Goal: Information Seeking & Learning: Learn about a topic

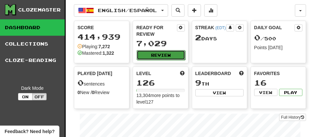
click at [149, 56] on button "Review" at bounding box center [161, 55] width 48 height 10
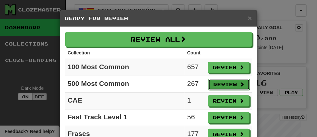
click at [216, 82] on button "Review" at bounding box center [228, 84] width 41 height 11
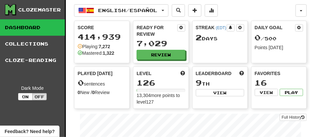
select select "**"
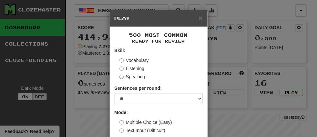
scroll to position [48, 0]
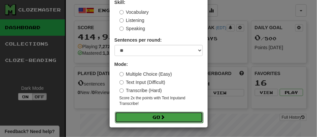
click at [142, 115] on button "Go" at bounding box center [159, 117] width 88 height 11
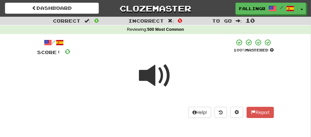
click at [156, 77] on span at bounding box center [155, 76] width 33 height 33
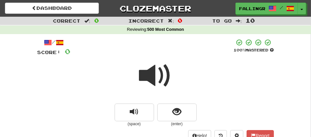
click at [155, 77] on span at bounding box center [155, 76] width 33 height 33
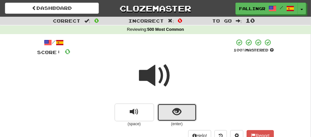
click at [163, 109] on button "show sentence" at bounding box center [176, 113] width 39 height 18
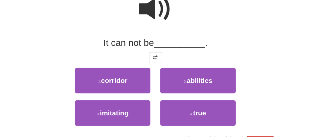
scroll to position [73, 0]
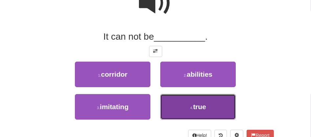
click at [200, 106] on span "true" at bounding box center [199, 107] width 13 height 8
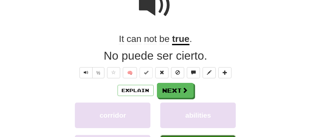
scroll to position [75, 0]
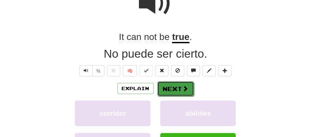
click at [179, 87] on button "Next" at bounding box center [175, 89] width 37 height 15
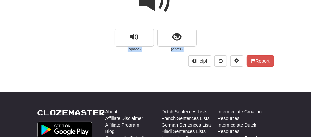
drag, startPoint x: 311, startPoint y: 6, endPoint x: 130, endPoint y: 27, distance: 182.4
click at [130, 27] on div at bounding box center [155, 5] width 237 height 47
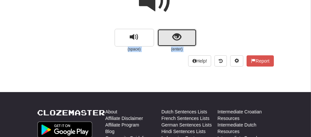
click at [164, 33] on button "show sentence" at bounding box center [176, 38] width 39 height 18
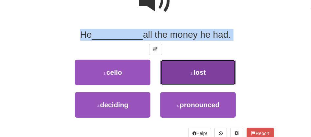
click at [180, 75] on button "2 . lost" at bounding box center [198, 73] width 76 height 26
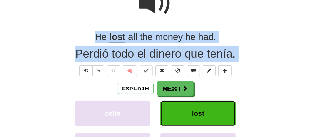
scroll to position [77, 0]
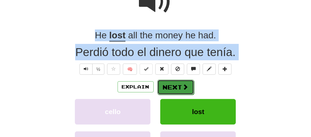
click at [173, 90] on button "Next" at bounding box center [175, 87] width 37 height 15
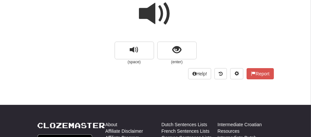
scroll to position [48, 0]
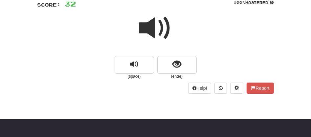
click at [161, 26] on span at bounding box center [155, 28] width 33 height 33
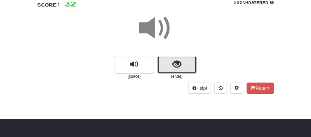
click at [163, 61] on button "show sentence" at bounding box center [176, 65] width 39 height 18
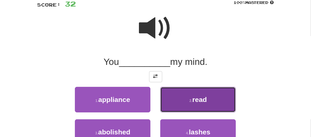
click at [179, 103] on button "2 . read" at bounding box center [198, 100] width 76 height 26
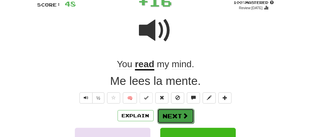
click at [174, 111] on button "Next" at bounding box center [175, 116] width 37 height 15
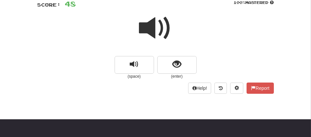
click at [152, 33] on span at bounding box center [155, 28] width 33 height 33
click at [149, 25] on span at bounding box center [155, 28] width 33 height 33
click at [152, 24] on span at bounding box center [155, 28] width 33 height 33
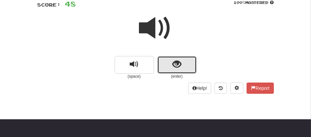
click at [163, 59] on button "show sentence" at bounding box center [176, 65] width 39 height 18
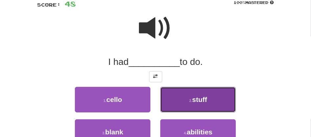
click at [193, 102] on span "stuff" at bounding box center [199, 100] width 15 height 8
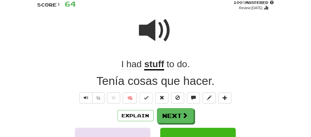
click at [148, 63] on u "stuff" at bounding box center [154, 65] width 20 height 12
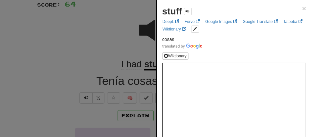
click at [106, 45] on div at bounding box center [155, 68] width 311 height 137
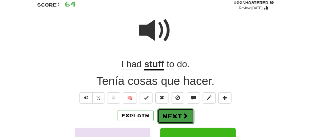
click at [170, 114] on button "Next" at bounding box center [175, 116] width 37 height 15
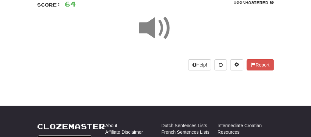
click at [149, 24] on span at bounding box center [155, 28] width 33 height 33
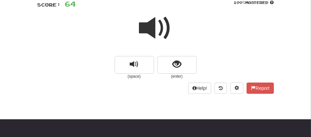
click at [149, 24] on span at bounding box center [155, 28] width 33 height 33
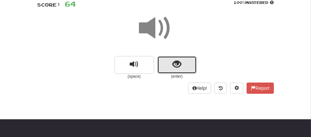
click at [168, 60] on button "show sentence" at bounding box center [176, 65] width 39 height 18
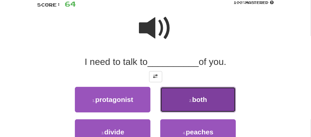
click at [176, 96] on button "2 . both" at bounding box center [198, 100] width 76 height 26
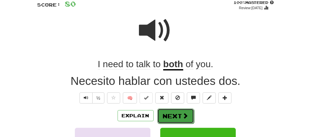
click at [172, 115] on button "Next" at bounding box center [175, 116] width 37 height 15
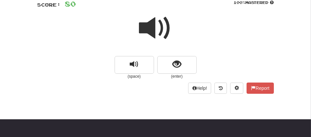
click at [153, 29] on span at bounding box center [155, 28] width 33 height 33
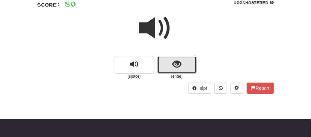
click at [161, 59] on button "show sentence" at bounding box center [176, 65] width 39 height 18
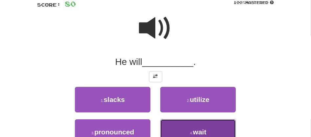
click at [174, 127] on button "4 . wait" at bounding box center [198, 133] width 76 height 26
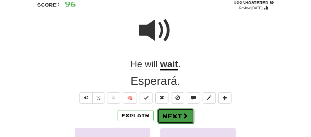
click at [169, 113] on button "Next" at bounding box center [175, 116] width 37 height 15
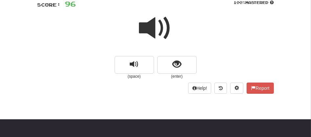
click at [149, 33] on span at bounding box center [155, 28] width 33 height 33
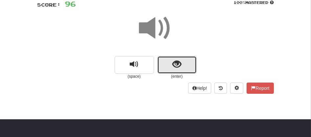
click at [170, 60] on button "show sentence" at bounding box center [176, 65] width 39 height 18
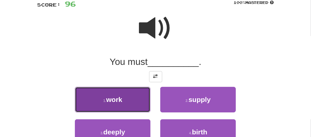
click at [124, 105] on button "1 . work" at bounding box center [113, 100] width 76 height 26
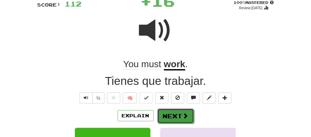
click at [169, 111] on button "Next" at bounding box center [175, 116] width 37 height 15
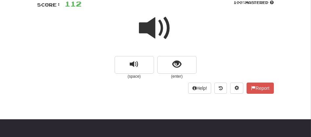
click at [150, 32] on span at bounding box center [155, 28] width 33 height 33
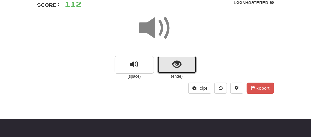
click at [163, 62] on button "show sentence" at bounding box center [176, 65] width 39 height 18
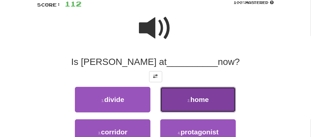
click at [172, 110] on button "2 . home" at bounding box center [198, 100] width 76 height 26
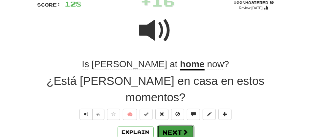
click at [171, 125] on button "Next" at bounding box center [175, 132] width 37 height 15
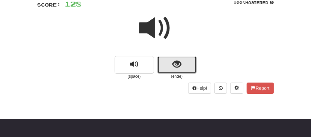
click at [166, 70] on button "show sentence" at bounding box center [176, 65] width 39 height 18
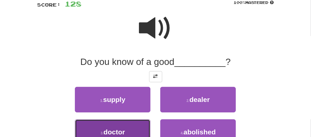
click at [138, 127] on button "3 . doctor" at bounding box center [113, 133] width 76 height 26
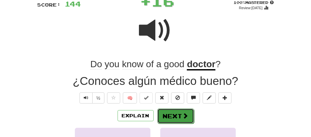
click at [169, 117] on button "Next" at bounding box center [175, 116] width 37 height 15
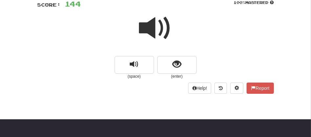
click at [153, 35] on span at bounding box center [155, 28] width 33 height 33
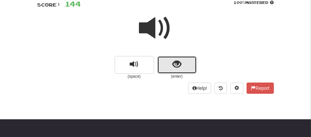
click at [166, 65] on button "show sentence" at bounding box center [176, 65] width 39 height 18
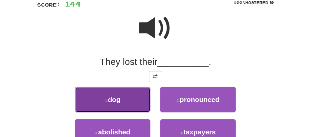
click at [125, 102] on button "1 . dog" at bounding box center [113, 100] width 76 height 26
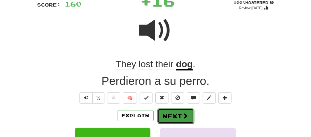
click at [158, 115] on button "Next" at bounding box center [175, 116] width 37 height 15
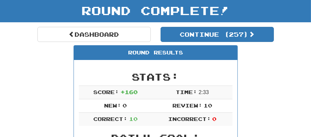
scroll to position [0, 0]
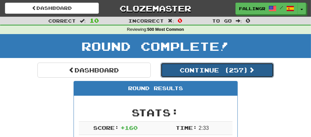
click at [216, 71] on button "Continue ( 257 )" at bounding box center [217, 70] width 113 height 15
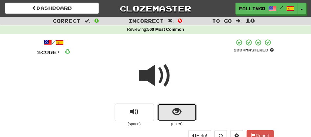
click at [168, 113] on button "show sentence" at bounding box center [176, 113] width 39 height 18
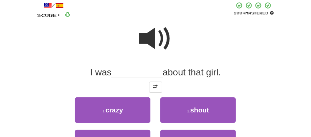
scroll to position [44, 0]
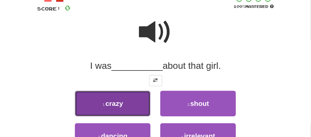
click at [136, 100] on button "1 . crazy" at bounding box center [113, 104] width 76 height 26
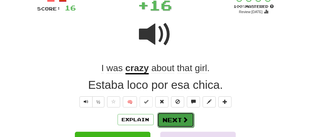
click at [169, 117] on button "Next" at bounding box center [175, 120] width 37 height 15
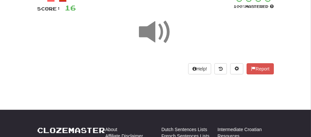
click at [143, 26] on span at bounding box center [155, 32] width 33 height 33
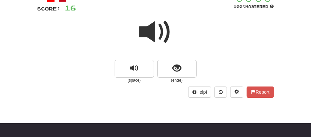
click at [143, 26] on span at bounding box center [155, 32] width 33 height 33
click at [148, 32] on span at bounding box center [155, 32] width 33 height 33
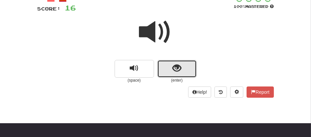
click at [163, 68] on button "show sentence" at bounding box center [176, 69] width 39 height 18
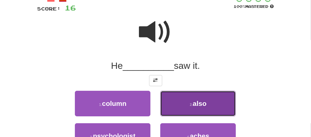
click at [187, 98] on button "2 . also" at bounding box center [198, 104] width 76 height 26
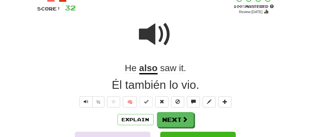
click at [147, 70] on u "also" at bounding box center [148, 69] width 18 height 12
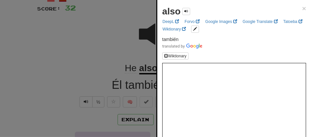
click at [131, 42] on div at bounding box center [155, 68] width 311 height 137
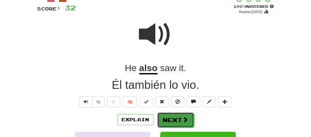
click at [166, 123] on button "Next" at bounding box center [175, 120] width 37 height 15
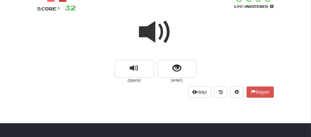
click at [147, 36] on span at bounding box center [155, 32] width 33 height 33
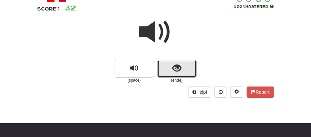
click at [181, 65] on span "show sentence" at bounding box center [177, 68] width 9 height 9
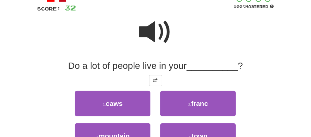
scroll to position [58, 0]
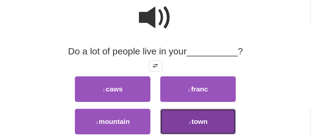
click at [201, 122] on span "town" at bounding box center [200, 122] width 16 height 8
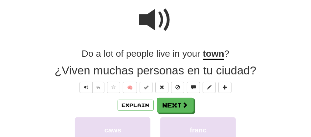
scroll to position [60, 0]
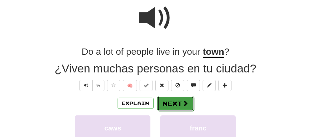
click at [168, 100] on button "Next" at bounding box center [175, 103] width 37 height 15
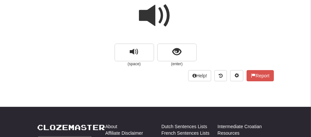
click at [154, 20] on span at bounding box center [155, 15] width 33 height 33
click at [154, 21] on span at bounding box center [155, 15] width 33 height 33
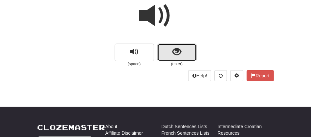
click at [164, 53] on button "show sentence" at bounding box center [176, 53] width 39 height 18
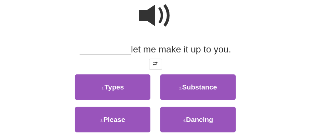
click at [164, 53] on span "let me make it up to you." at bounding box center [181, 49] width 100 height 10
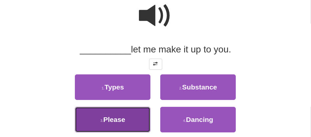
click at [116, 119] on span "Please" at bounding box center [115, 120] width 22 height 8
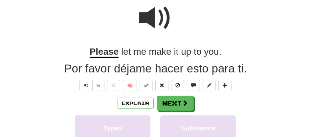
scroll to position [62, 0]
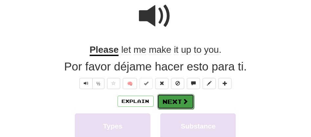
click at [171, 101] on button "Next" at bounding box center [175, 101] width 37 height 15
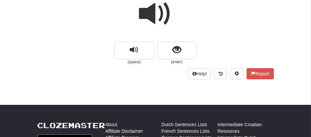
click at [151, 21] on span at bounding box center [155, 13] width 33 height 33
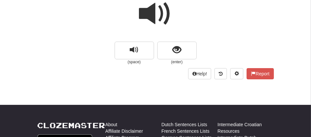
click at [151, 21] on span at bounding box center [155, 13] width 33 height 33
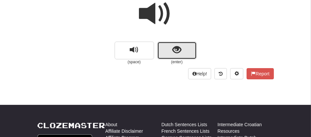
click at [167, 46] on button "show sentence" at bounding box center [176, 51] width 39 height 18
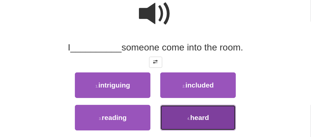
click at [193, 126] on button "4 . heard" at bounding box center [198, 118] width 76 height 26
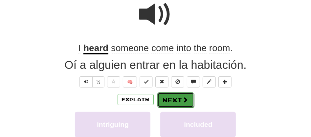
click at [169, 104] on button "Next" at bounding box center [175, 100] width 37 height 15
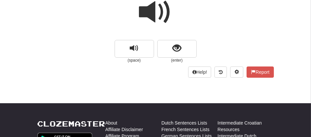
click at [148, 19] on span at bounding box center [155, 12] width 33 height 33
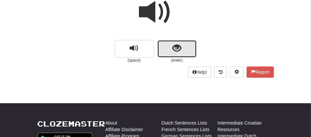
click at [165, 41] on button "show sentence" at bounding box center [176, 49] width 39 height 18
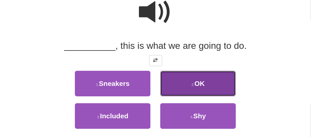
click at [189, 86] on button "2 . OK" at bounding box center [198, 84] width 76 height 26
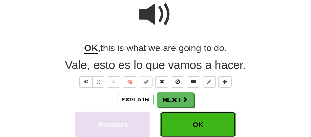
scroll to position [66, 0]
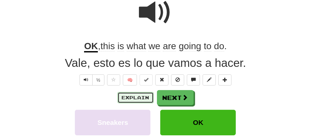
click at [146, 99] on button "Explain" at bounding box center [136, 97] width 36 height 11
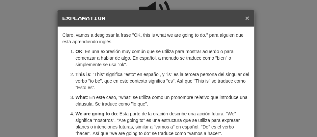
click at [245, 16] on span "×" at bounding box center [247, 18] width 4 height 8
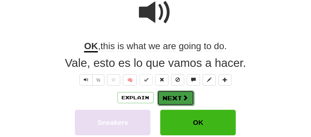
click at [170, 104] on button "Next" at bounding box center [175, 98] width 37 height 15
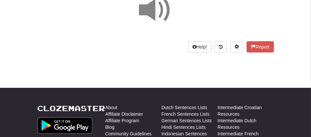
drag, startPoint x: 170, startPoint y: 104, endPoint x: 164, endPoint y: 95, distance: 10.7
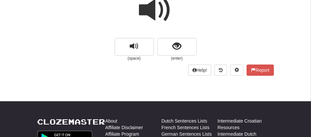
click at [153, 13] on span at bounding box center [155, 10] width 33 height 33
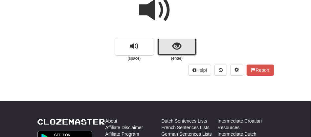
click at [164, 48] on button "show sentence" at bounding box center [176, 47] width 39 height 18
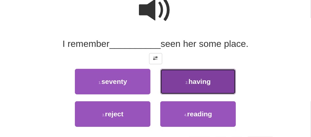
click at [191, 86] on button "2 . having" at bounding box center [198, 82] width 76 height 26
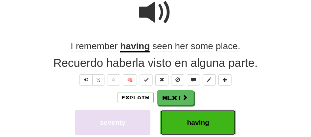
scroll to position [68, 0]
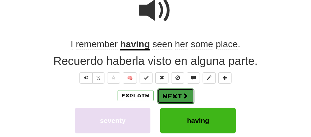
click at [178, 94] on button "Next" at bounding box center [175, 96] width 37 height 15
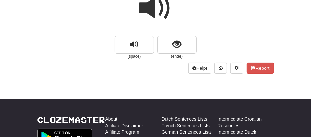
click at [150, 9] on span at bounding box center [155, 8] width 33 height 33
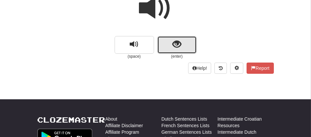
click at [163, 46] on button "show sentence" at bounding box center [176, 45] width 39 height 18
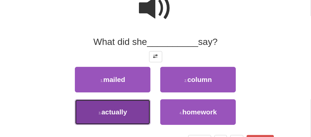
click at [130, 110] on button "3 . actually" at bounding box center [113, 113] width 76 height 26
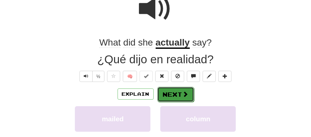
click at [168, 95] on button "Next" at bounding box center [175, 94] width 37 height 15
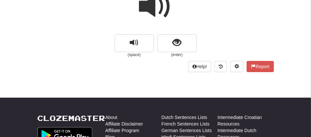
click at [146, 3] on span at bounding box center [155, 6] width 33 height 33
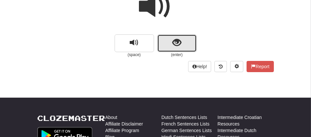
click at [161, 41] on button "show sentence" at bounding box center [176, 44] width 39 height 18
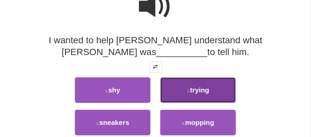
click at [177, 89] on button "2 . trying" at bounding box center [198, 91] width 76 height 26
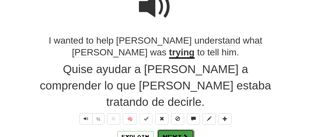
click at [181, 130] on button "Next" at bounding box center [175, 137] width 37 height 15
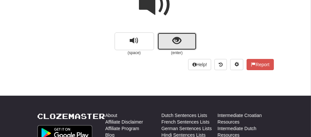
click at [173, 39] on span "show sentence" at bounding box center [177, 40] width 9 height 9
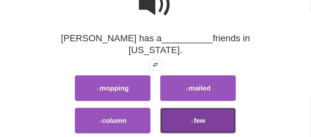
click at [179, 108] on button "4 . few" at bounding box center [198, 121] width 76 height 26
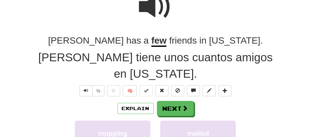
scroll to position [73, 0]
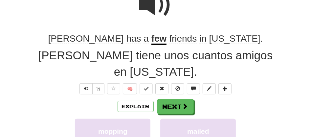
click at [152, 43] on u "few" at bounding box center [159, 40] width 15 height 12
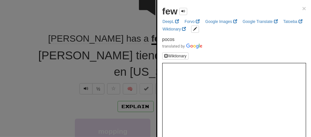
click at [120, 18] on div at bounding box center [155, 68] width 311 height 137
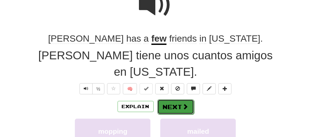
click at [165, 100] on button "Next" at bounding box center [175, 107] width 37 height 15
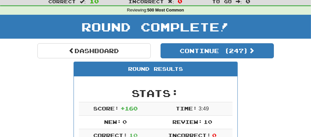
scroll to position [5, 0]
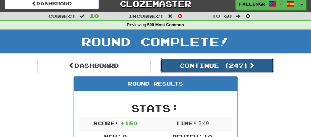
click at [208, 67] on button "Continue ( 247 )" at bounding box center [217, 65] width 113 height 15
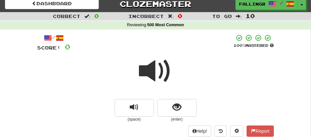
click at [156, 71] on span at bounding box center [155, 71] width 33 height 33
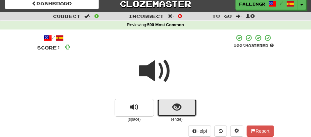
click at [167, 107] on button "show sentence" at bounding box center [176, 108] width 39 height 18
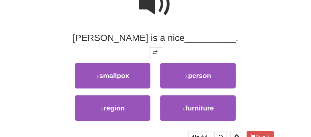
scroll to position [78, 0]
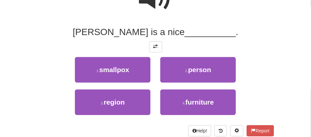
click at [187, 84] on div "2 . person" at bounding box center [197, 73] width 85 height 33
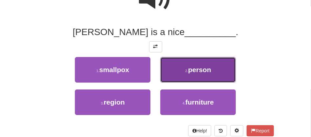
click at [185, 75] on button "2 . person" at bounding box center [198, 70] width 76 height 26
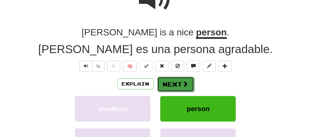
click at [171, 85] on button "Next" at bounding box center [175, 84] width 37 height 15
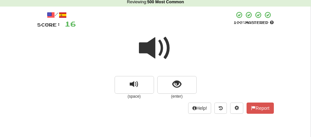
scroll to position [21, 0]
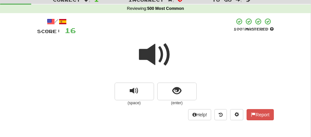
click at [153, 61] on span at bounding box center [155, 54] width 33 height 33
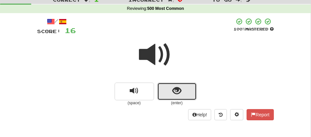
click at [163, 91] on button "show sentence" at bounding box center [176, 92] width 39 height 18
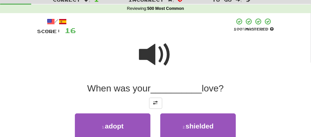
click at [156, 52] on span at bounding box center [155, 54] width 33 height 33
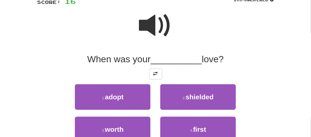
scroll to position [65, 0]
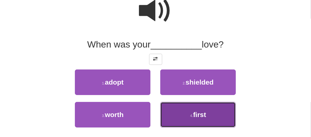
click at [197, 117] on span "first" at bounding box center [199, 115] width 13 height 8
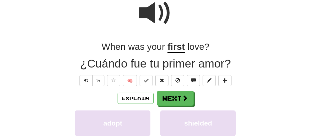
scroll to position [67, 0]
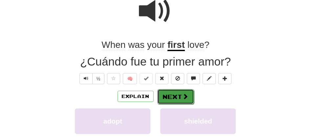
click at [175, 96] on button "Next" at bounding box center [175, 96] width 37 height 15
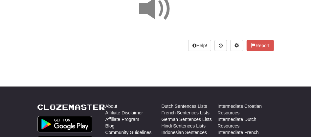
click at [151, 12] on span at bounding box center [155, 8] width 33 height 33
click at [151, 15] on span at bounding box center [155, 8] width 33 height 33
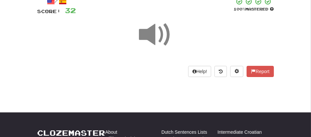
scroll to position [38, 0]
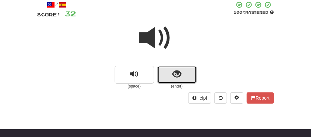
click at [177, 75] on span "show sentence" at bounding box center [177, 74] width 9 height 9
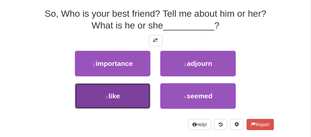
click at [114, 93] on span "like" at bounding box center [114, 96] width 12 height 8
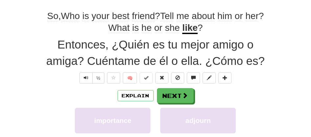
scroll to position [98, 0]
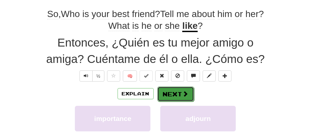
click at [173, 94] on button "Next" at bounding box center [175, 94] width 37 height 15
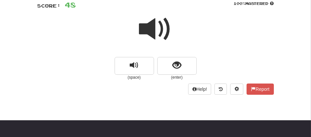
scroll to position [39, 0]
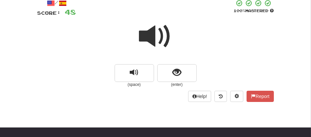
click at [149, 41] on span at bounding box center [155, 36] width 33 height 33
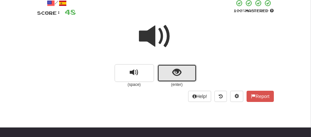
click at [164, 73] on button "show sentence" at bounding box center [176, 73] width 39 height 18
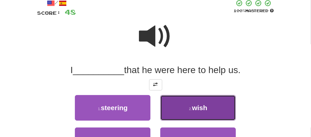
click at [207, 113] on button "2 . wish" at bounding box center [198, 108] width 76 height 26
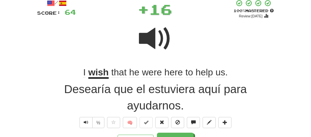
click at [207, 113] on div "Desearía que el estuviera aquí para ayudarnos." at bounding box center [155, 97] width 237 height 33
drag, startPoint x: 207, startPoint y: 113, endPoint x: 176, endPoint y: 134, distance: 37.7
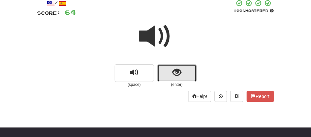
click at [162, 72] on button "show sentence" at bounding box center [176, 73] width 39 height 18
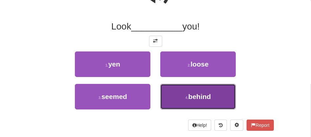
click at [183, 96] on button "4 . behind" at bounding box center [198, 97] width 76 height 26
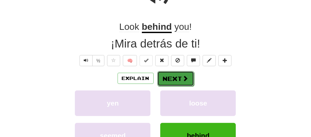
click at [169, 78] on button "Next" at bounding box center [175, 78] width 37 height 15
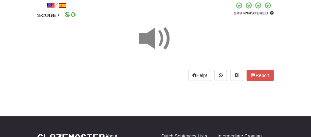
scroll to position [27, 0]
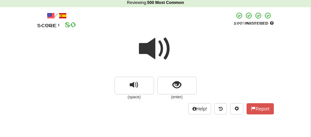
click at [149, 50] on span at bounding box center [155, 49] width 33 height 33
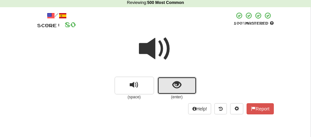
click at [165, 84] on button "show sentence" at bounding box center [176, 86] width 39 height 18
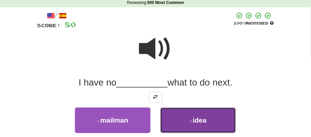
click at [193, 116] on button "2 . idea" at bounding box center [198, 121] width 76 height 26
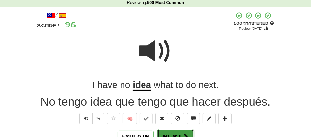
click at [165, 134] on button "Next" at bounding box center [175, 137] width 37 height 15
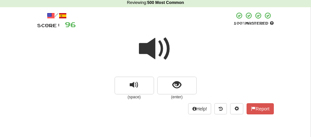
click at [145, 48] on span at bounding box center [155, 49] width 33 height 33
click at [147, 40] on span at bounding box center [155, 49] width 33 height 33
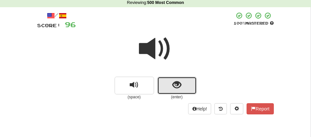
click at [166, 82] on button "show sentence" at bounding box center [176, 86] width 39 height 18
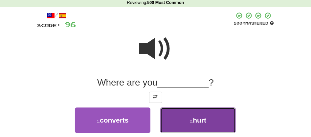
click at [184, 130] on button "2 . hurt" at bounding box center [198, 121] width 76 height 26
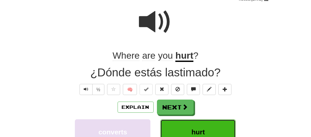
scroll to position [66, 0]
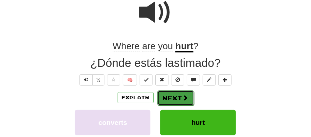
click at [170, 95] on button "Next" at bounding box center [175, 98] width 37 height 15
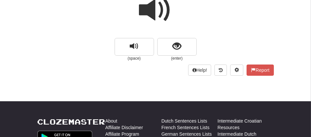
click at [150, 6] on span at bounding box center [155, 10] width 33 height 33
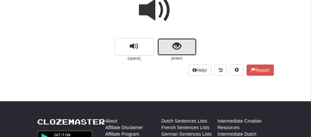
click at [166, 44] on button "show sentence" at bounding box center [176, 47] width 39 height 18
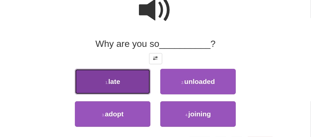
click at [118, 81] on span "late" at bounding box center [114, 82] width 12 height 8
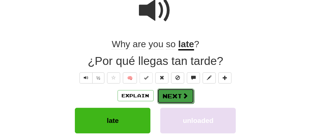
click at [165, 90] on button "Next" at bounding box center [175, 96] width 37 height 15
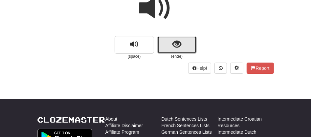
click at [165, 44] on button "show sentence" at bounding box center [176, 45] width 39 height 18
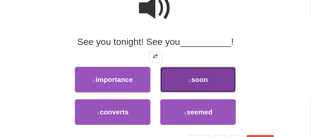
click at [183, 90] on button "2 . soon" at bounding box center [198, 80] width 76 height 26
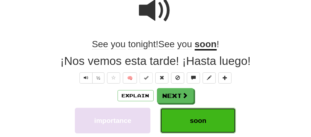
scroll to position [69, 0]
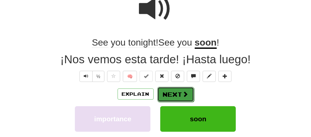
click at [176, 96] on button "Next" at bounding box center [175, 94] width 37 height 15
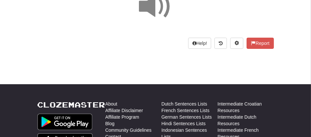
click at [154, 10] on span at bounding box center [155, 6] width 33 height 33
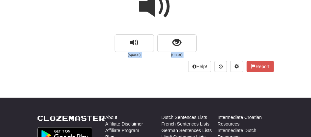
drag, startPoint x: 154, startPoint y: 10, endPoint x: 151, endPoint y: 10, distance: 3.4
click at [151, 10] on span at bounding box center [155, 6] width 33 height 33
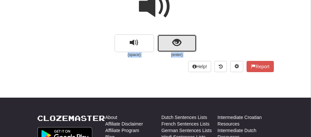
click at [165, 41] on button "show sentence" at bounding box center [176, 44] width 39 height 18
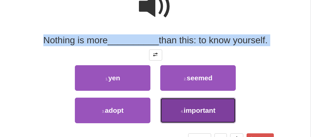
click at [179, 108] on button "4 . important" at bounding box center [198, 111] width 76 height 26
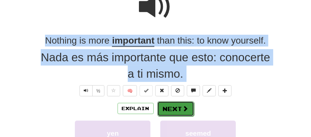
click at [179, 108] on button "Next" at bounding box center [175, 109] width 37 height 15
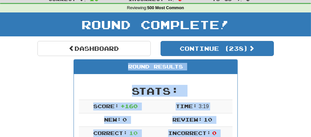
scroll to position [16, 0]
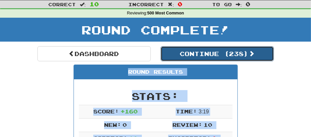
click at [206, 56] on button "Continue ( 238 )" at bounding box center [217, 53] width 113 height 15
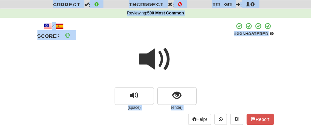
click at [158, 62] on span at bounding box center [155, 59] width 33 height 33
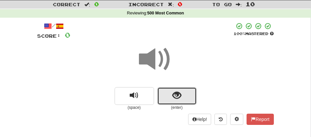
click at [166, 97] on button "show sentence" at bounding box center [176, 96] width 39 height 18
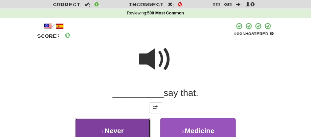
click at [127, 130] on button "1 . Never" at bounding box center [113, 131] width 76 height 26
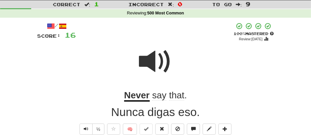
scroll to position [137, 0]
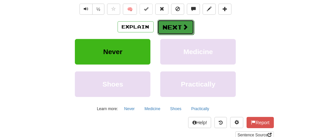
click at [177, 26] on button "Next" at bounding box center [175, 27] width 37 height 15
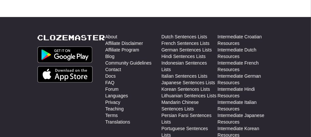
scroll to position [0, 0]
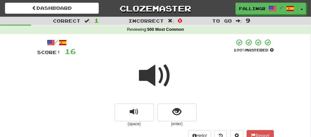
click at [152, 78] on span at bounding box center [155, 76] width 33 height 33
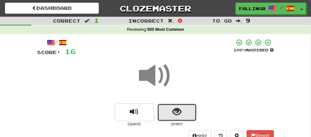
click at [165, 111] on button "show sentence" at bounding box center [176, 113] width 39 height 18
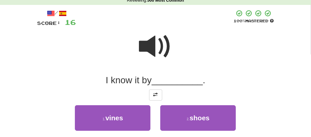
scroll to position [44, 0]
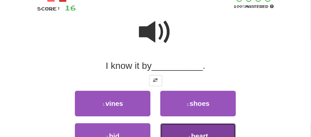
click at [199, 129] on button "4 . heart" at bounding box center [198, 137] width 76 height 26
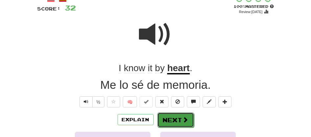
click at [168, 122] on button "Next" at bounding box center [175, 120] width 37 height 15
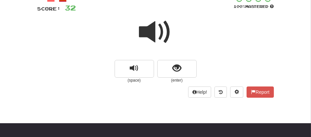
click at [150, 44] on span at bounding box center [155, 32] width 33 height 33
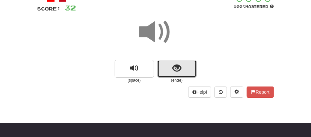
click at [167, 64] on button "show sentence" at bounding box center [176, 69] width 39 height 18
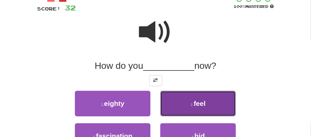
click at [185, 107] on button "2 . feel" at bounding box center [198, 104] width 76 height 26
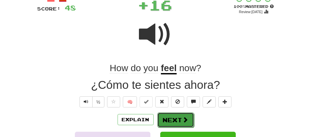
click at [171, 119] on button "Next" at bounding box center [175, 120] width 37 height 15
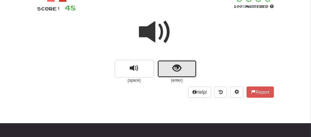
click at [163, 70] on button "show sentence" at bounding box center [176, 69] width 39 height 18
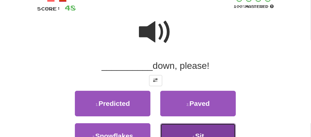
click at [203, 130] on button "4 . Sit" at bounding box center [198, 137] width 76 height 26
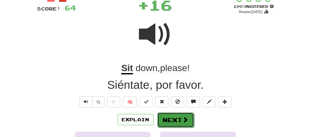
drag, startPoint x: 203, startPoint y: 130, endPoint x: 174, endPoint y: 120, distance: 31.0
click at [174, 120] on button "Next" at bounding box center [175, 120] width 37 height 15
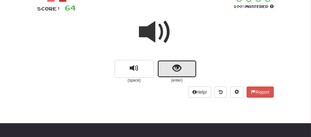
click at [164, 61] on button "show sentence" at bounding box center [176, 69] width 39 height 18
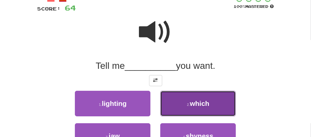
click at [201, 112] on button "2 . which" at bounding box center [198, 104] width 76 height 26
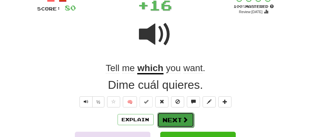
click at [174, 119] on button "Next" at bounding box center [175, 120] width 37 height 15
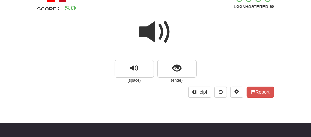
click at [150, 31] on span at bounding box center [155, 32] width 33 height 33
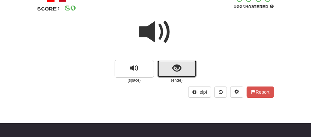
click at [175, 62] on button "show sentence" at bounding box center [176, 69] width 39 height 18
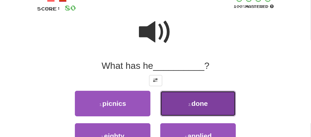
click at [194, 93] on button "2 . done" at bounding box center [198, 104] width 76 height 26
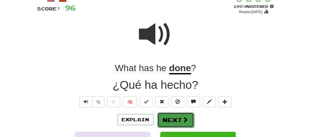
click at [176, 116] on button "Next" at bounding box center [175, 120] width 37 height 15
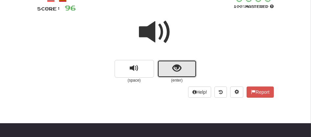
click at [175, 67] on span "show sentence" at bounding box center [177, 68] width 9 height 9
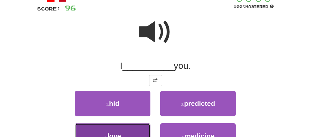
click at [131, 127] on button "3 . love" at bounding box center [113, 137] width 76 height 26
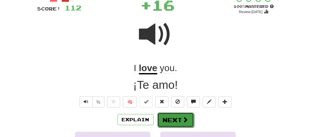
click at [166, 118] on button "Next" at bounding box center [175, 120] width 37 height 15
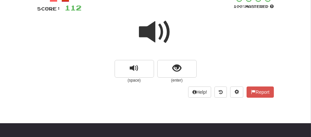
click at [157, 34] on span at bounding box center [155, 32] width 33 height 33
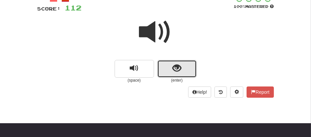
click at [168, 73] on button "show sentence" at bounding box center [176, 69] width 39 height 18
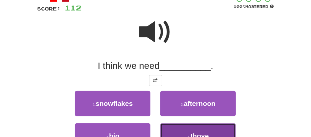
click at [183, 130] on button "4 . those" at bounding box center [198, 137] width 76 height 26
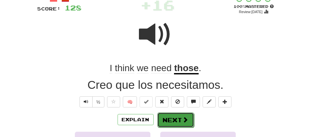
click at [175, 117] on button "Next" at bounding box center [175, 120] width 37 height 15
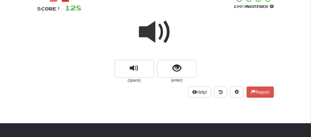
click at [151, 36] on span at bounding box center [155, 32] width 33 height 33
drag, startPoint x: 151, startPoint y: 36, endPoint x: 145, endPoint y: 35, distance: 6.3
click at [145, 35] on span at bounding box center [155, 32] width 33 height 33
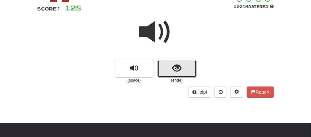
click at [167, 76] on button "show sentence" at bounding box center [176, 69] width 39 height 18
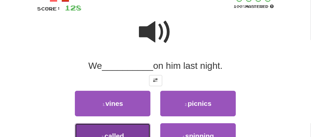
click at [118, 130] on button "3 . called" at bounding box center [113, 137] width 76 height 26
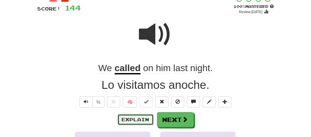
click at [129, 119] on button "Explain" at bounding box center [136, 119] width 36 height 11
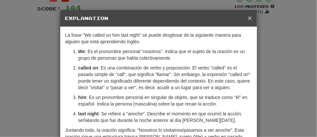
click at [248, 18] on span "×" at bounding box center [250, 18] width 4 height 8
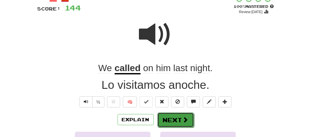
click at [173, 122] on button "Next" at bounding box center [175, 120] width 37 height 15
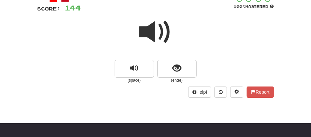
click at [147, 42] on span at bounding box center [155, 32] width 33 height 33
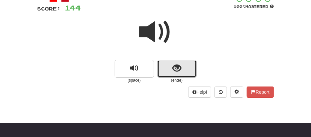
click at [168, 66] on button "show sentence" at bounding box center [176, 69] width 39 height 18
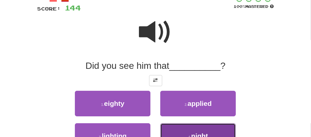
click at [187, 129] on button "4 . night" at bounding box center [198, 137] width 76 height 26
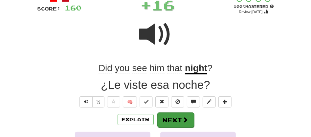
drag, startPoint x: 187, startPoint y: 129, endPoint x: 191, endPoint y: 125, distance: 5.8
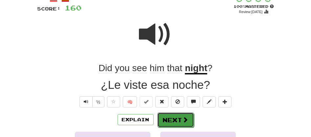
click at [171, 121] on button "Next" at bounding box center [175, 120] width 37 height 15
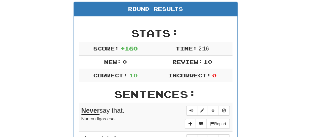
scroll to position [73, 0]
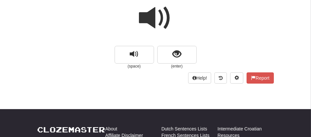
scroll to position [34, 0]
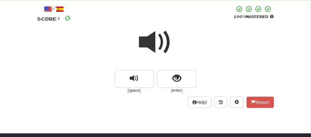
click at [157, 36] on span at bounding box center [155, 42] width 33 height 33
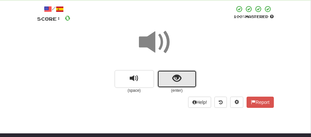
drag, startPoint x: 157, startPoint y: 36, endPoint x: 169, endPoint y: 74, distance: 39.1
click at [169, 74] on button "show sentence" at bounding box center [176, 79] width 39 height 18
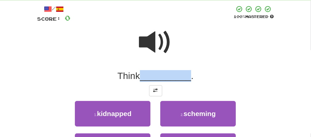
click at [169, 74] on span "__________" at bounding box center [165, 76] width 51 height 10
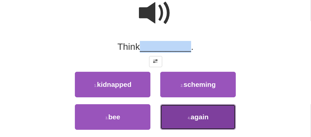
click at [179, 114] on button "4 . again" at bounding box center [198, 118] width 76 height 26
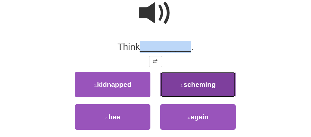
scroll to position [64, 0]
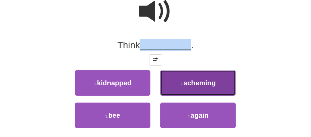
click at [179, 96] on button "2 . scheming" at bounding box center [198, 83] width 76 height 26
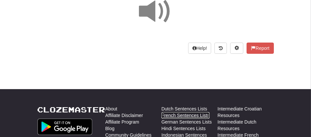
click at [179, 114] on link "French Sentences Lists" at bounding box center [186, 115] width 48 height 7
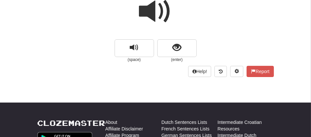
click at [157, 18] on span at bounding box center [155, 11] width 33 height 33
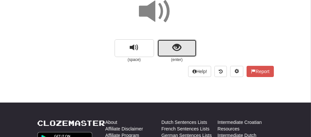
drag, startPoint x: 157, startPoint y: 18, endPoint x: 164, endPoint y: 43, distance: 25.6
click at [164, 43] on button "show sentence" at bounding box center [176, 48] width 39 height 18
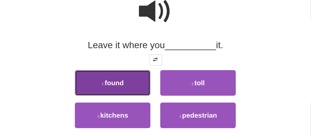
click at [133, 87] on button "1 . found" at bounding box center [113, 83] width 76 height 26
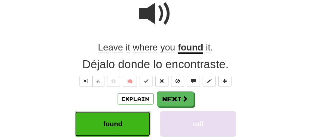
scroll to position [66, 0]
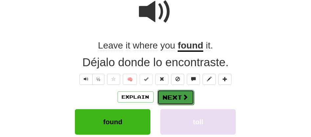
click at [169, 95] on button "Next" at bounding box center [175, 97] width 37 height 15
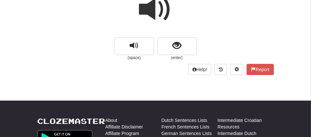
click at [147, 14] on span at bounding box center [155, 9] width 33 height 33
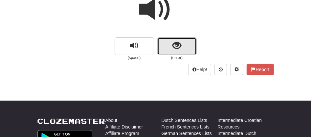
drag, startPoint x: 147, startPoint y: 14, endPoint x: 167, endPoint y: 52, distance: 42.6
click at [167, 52] on button "show sentence" at bounding box center [176, 46] width 39 height 18
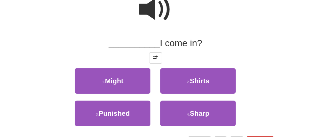
click at [159, 16] on span at bounding box center [155, 9] width 33 height 33
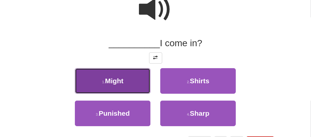
click at [114, 81] on span "Might" at bounding box center [114, 81] width 18 height 8
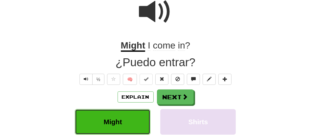
scroll to position [68, 0]
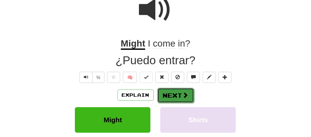
click at [166, 94] on button "Next" at bounding box center [175, 95] width 37 height 15
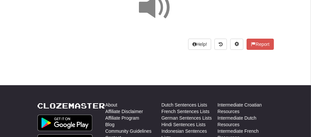
click at [155, 12] on span at bounding box center [155, 7] width 33 height 33
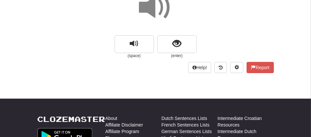
drag, startPoint x: 155, startPoint y: 12, endPoint x: 147, endPoint y: 14, distance: 8.6
click at [147, 14] on span at bounding box center [155, 7] width 33 height 33
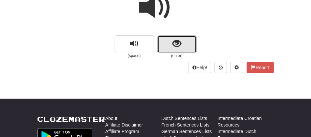
click at [161, 45] on button "show sentence" at bounding box center [176, 45] width 39 height 18
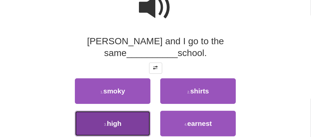
click at [129, 112] on button "3 . high" at bounding box center [113, 124] width 76 height 26
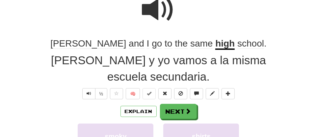
scroll to position [70, 0]
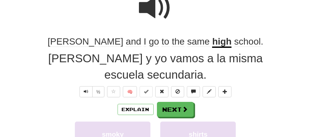
click at [129, 112] on button "Explain" at bounding box center [136, 109] width 36 height 11
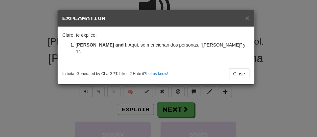
click at [237, 63] on div "In beta. Generated by ChatGPT. Like it? Hate it? Let us know ! Close" at bounding box center [156, 73] width 197 height 21
click at [238, 63] on div "× Explanation Claro, te explico: Tom and I : Aquí, se mencionan dos personas, "…" at bounding box center [155, 47] width 197 height 75
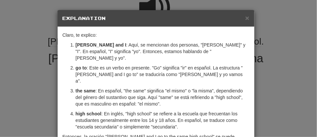
drag, startPoint x: 238, startPoint y: 63, endPoint x: 239, endPoint y: 105, distance: 42.1
click at [239, 111] on p "high school : En inglés, "high school" se refiere a la escuela que frecuentan l…" at bounding box center [163, 121] width 174 height 20
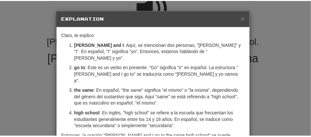
scroll to position [75, 0]
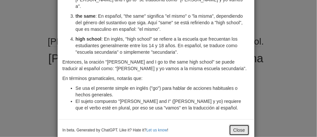
click at [238, 125] on button "Close" at bounding box center [239, 130] width 20 height 11
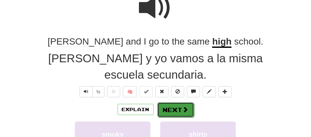
click at [184, 110] on span at bounding box center [186, 110] width 6 height 6
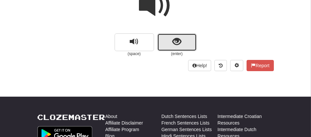
click at [165, 40] on button "show sentence" at bounding box center [176, 43] width 39 height 18
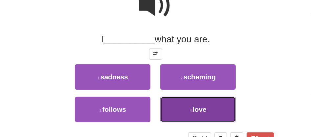
click at [166, 107] on button "4 . love" at bounding box center [198, 110] width 76 height 26
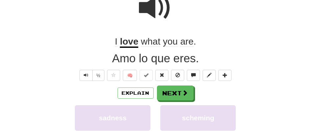
scroll to position [72, 0]
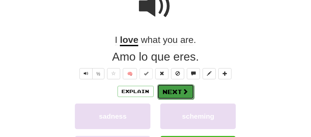
click at [179, 86] on button "Next" at bounding box center [175, 91] width 37 height 15
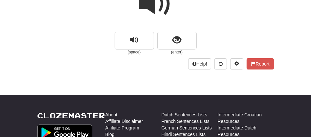
click at [149, 10] on span at bounding box center [155, 4] width 33 height 33
click at [154, 3] on span at bounding box center [155, 4] width 33 height 33
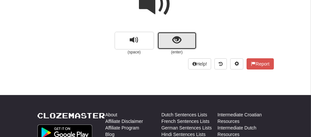
click at [170, 43] on button "show sentence" at bounding box center [176, 41] width 39 height 18
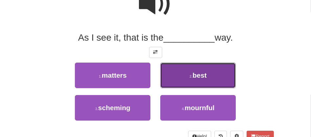
click at [186, 80] on button "2 . best" at bounding box center [198, 76] width 76 height 26
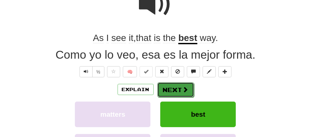
click at [174, 87] on button "Next" at bounding box center [175, 90] width 37 height 15
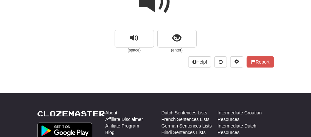
click at [146, 5] on span at bounding box center [155, 2] width 33 height 33
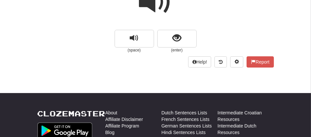
click at [146, 5] on span at bounding box center [155, 2] width 33 height 33
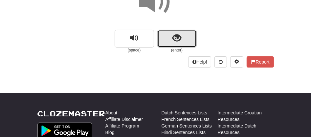
click at [175, 35] on span "show sentence" at bounding box center [177, 38] width 9 height 9
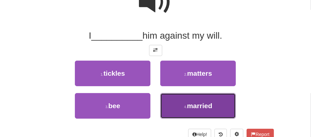
click at [175, 95] on button "4 . married" at bounding box center [198, 106] width 76 height 26
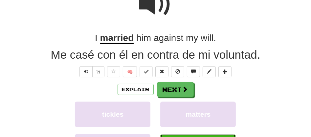
scroll to position [76, 0]
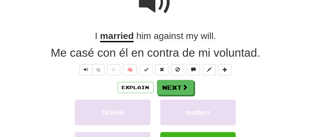
click at [168, 37] on span "against" at bounding box center [169, 36] width 30 height 11
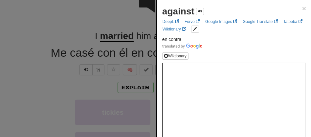
click at [133, 21] on div at bounding box center [155, 68] width 311 height 137
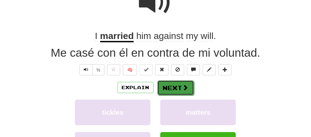
click at [162, 84] on button "Next" at bounding box center [175, 88] width 37 height 15
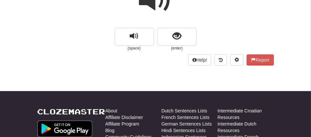
click at [154, 1] on span at bounding box center [155, 0] width 33 height 33
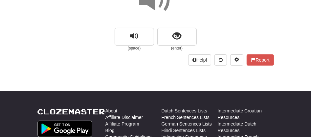
click at [154, 1] on span at bounding box center [155, 0] width 33 height 33
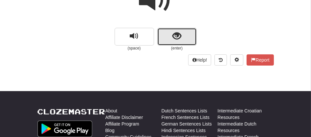
click at [165, 32] on button "show sentence" at bounding box center [176, 37] width 39 height 18
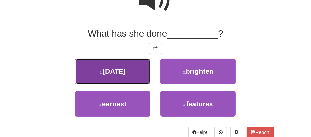
click at [138, 76] on button "1 . today" at bounding box center [113, 72] width 76 height 26
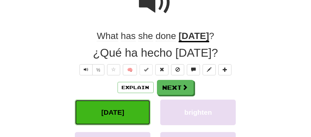
scroll to position [78, 0]
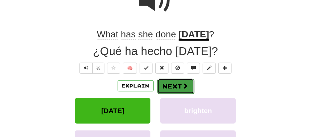
click at [173, 83] on button "Next" at bounding box center [175, 86] width 37 height 15
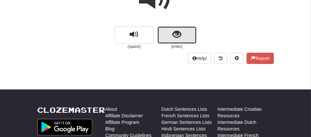
click at [165, 31] on button "show sentence" at bounding box center [176, 35] width 39 height 18
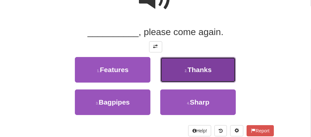
click at [175, 75] on button "2 . Thanks" at bounding box center [198, 70] width 76 height 26
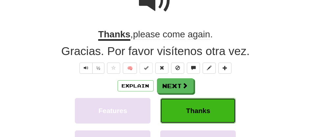
scroll to position [80, 0]
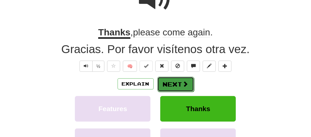
click at [170, 83] on button "Next" at bounding box center [175, 84] width 37 height 15
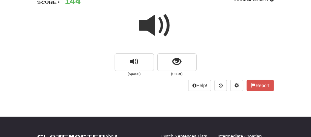
scroll to position [45, 0]
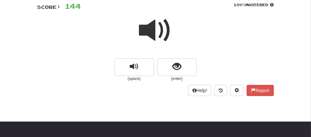
click at [155, 37] on span at bounding box center [155, 30] width 33 height 33
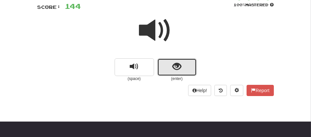
click at [164, 62] on button "show sentence" at bounding box center [176, 68] width 39 height 18
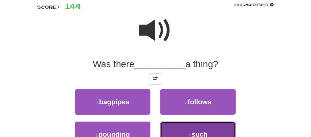
click at [188, 130] on button "4 . such" at bounding box center [198, 135] width 76 height 26
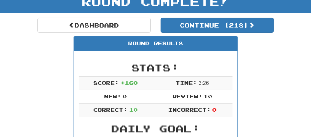
scroll to position [31, 0]
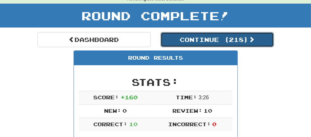
click at [206, 46] on button "Continue ( 218 )" at bounding box center [217, 39] width 113 height 15
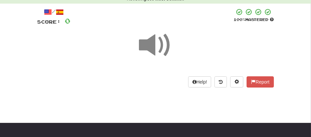
scroll to position [29, 0]
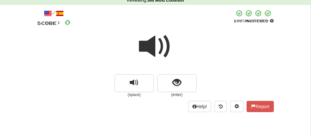
click at [164, 43] on span at bounding box center [155, 46] width 33 height 33
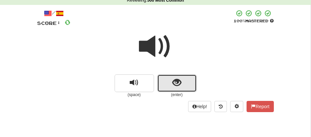
click at [173, 83] on span "show sentence" at bounding box center [177, 83] width 9 height 9
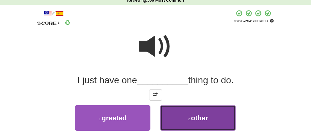
click at [197, 126] on button "2 . other" at bounding box center [198, 119] width 76 height 26
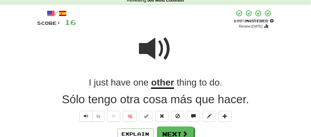
click at [197, 126] on div "/ Score: 16 + 16 100 % Mastered Review: 2025-08-24 I just have one other thing …" at bounding box center [155, 128] width 237 height 237
click at [163, 87] on u "other" at bounding box center [162, 84] width 23 height 12
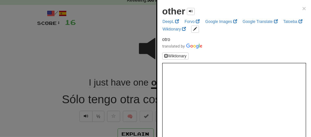
click at [137, 66] on div at bounding box center [155, 68] width 311 height 137
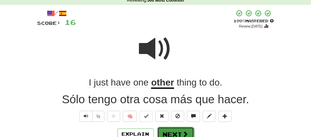
click at [168, 130] on button "Next" at bounding box center [175, 134] width 37 height 15
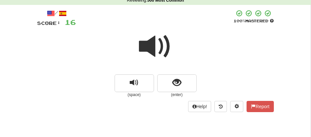
click at [150, 51] on span at bounding box center [155, 46] width 33 height 33
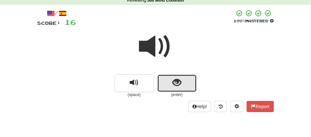
click at [177, 80] on span "show sentence" at bounding box center [177, 83] width 9 height 9
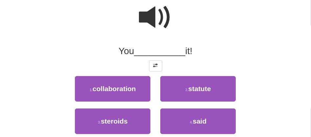
scroll to position [73, 0]
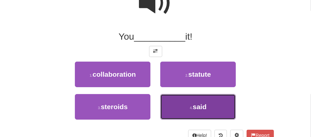
click at [202, 109] on span "said" at bounding box center [200, 107] width 14 height 8
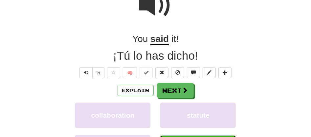
scroll to position [75, 0]
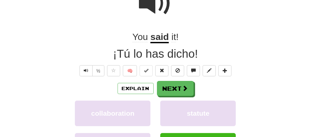
click at [156, 36] on u "said" at bounding box center [160, 38] width 18 height 12
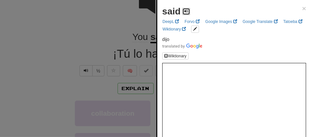
click at [187, 10] on span at bounding box center [186, 11] width 4 height 4
click at [108, 50] on div at bounding box center [155, 68] width 311 height 137
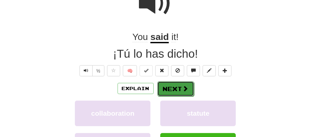
click at [167, 86] on button "Next" at bounding box center [175, 89] width 37 height 15
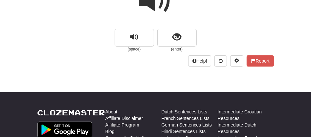
click at [152, 7] on span at bounding box center [155, 1] width 33 height 33
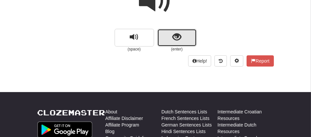
click at [165, 37] on button "show sentence" at bounding box center [176, 38] width 39 height 18
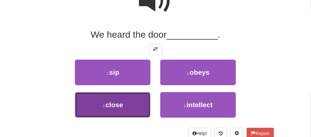
click at [146, 104] on button "3 . close" at bounding box center [113, 105] width 76 height 26
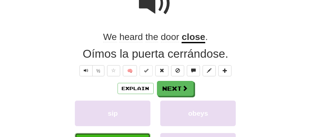
scroll to position [77, 0]
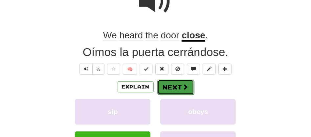
click at [170, 87] on button "Next" at bounding box center [175, 87] width 37 height 15
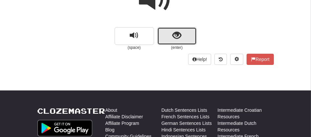
click at [165, 36] on button "show sentence" at bounding box center [176, 36] width 39 height 18
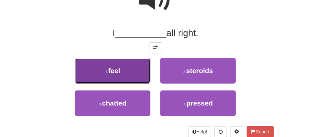
click at [121, 72] on button "1 . feel" at bounding box center [113, 71] width 76 height 26
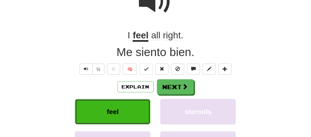
scroll to position [79, 0]
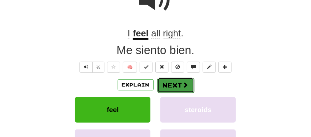
click at [165, 82] on button "Next" at bounding box center [175, 85] width 37 height 15
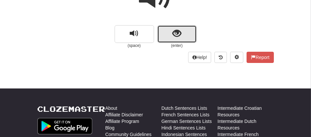
click at [159, 30] on button "show sentence" at bounding box center [176, 34] width 39 height 18
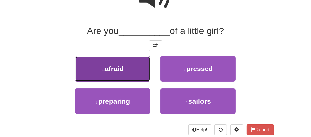
click at [119, 71] on span "afraid" at bounding box center [114, 69] width 19 height 8
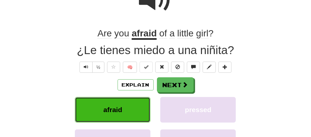
scroll to position [81, 0]
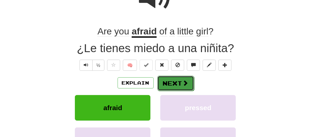
click at [167, 83] on button "Next" at bounding box center [175, 83] width 37 height 15
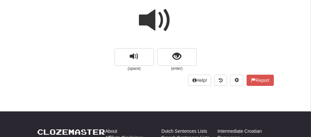
scroll to position [51, 0]
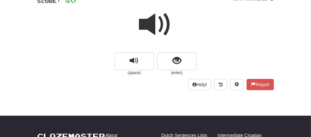
click at [155, 24] on span at bounding box center [155, 24] width 33 height 33
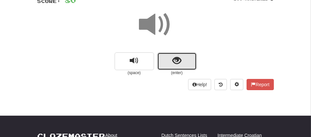
click at [169, 56] on button "show sentence" at bounding box center [176, 62] width 39 height 18
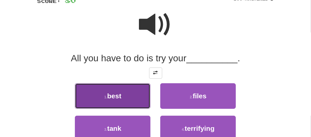
click at [130, 93] on button "1 . best" at bounding box center [113, 96] width 76 height 26
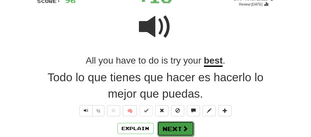
click at [167, 130] on button "Next" at bounding box center [175, 129] width 37 height 15
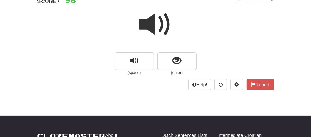
click at [145, 21] on span at bounding box center [155, 24] width 33 height 33
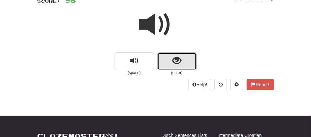
click at [177, 59] on span "show sentence" at bounding box center [177, 61] width 9 height 9
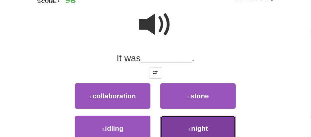
click at [192, 122] on button "4 . night" at bounding box center [198, 129] width 76 height 26
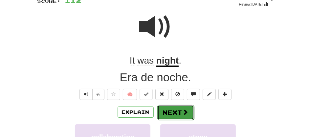
click at [173, 108] on button "Next" at bounding box center [175, 112] width 37 height 15
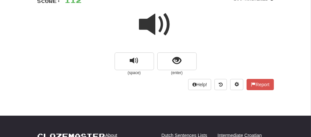
click at [153, 19] on span at bounding box center [155, 24] width 33 height 33
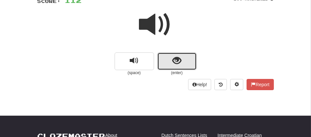
click at [164, 59] on button "show sentence" at bounding box center [176, 62] width 39 height 18
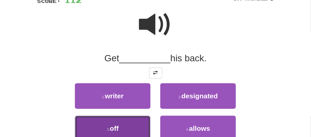
click at [125, 131] on button "3 . off" at bounding box center [113, 129] width 76 height 26
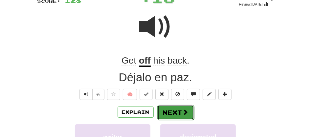
click at [162, 114] on button "Next" at bounding box center [175, 112] width 37 height 15
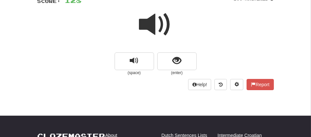
click at [152, 31] on span at bounding box center [155, 24] width 33 height 33
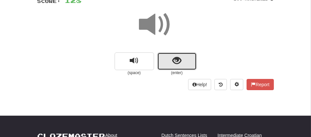
click at [165, 62] on button "show sentence" at bounding box center [176, 62] width 39 height 18
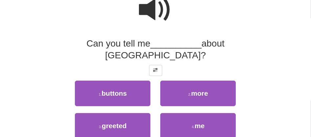
scroll to position [81, 0]
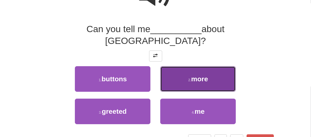
click at [178, 73] on button "2 . more" at bounding box center [198, 79] width 76 height 26
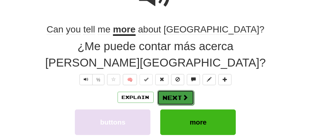
click at [178, 90] on button "Next" at bounding box center [175, 97] width 37 height 15
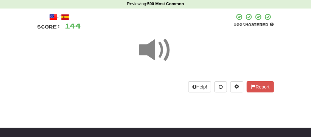
scroll to position [19, 0]
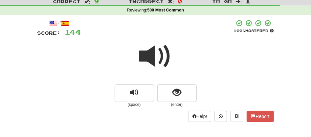
click at [156, 48] on span at bounding box center [155, 56] width 33 height 33
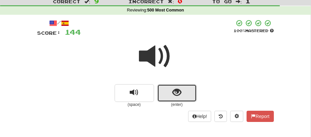
click at [165, 91] on button "show sentence" at bounding box center [176, 93] width 39 height 18
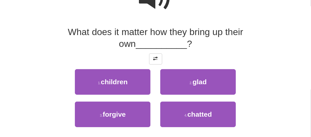
scroll to position [83, 0]
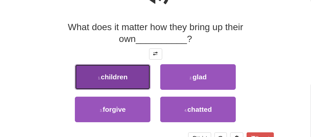
click at [120, 85] on button "1 . children" at bounding box center [113, 77] width 76 height 26
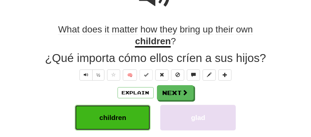
scroll to position [84, 0]
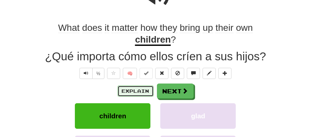
click at [120, 86] on button "Explain" at bounding box center [136, 91] width 36 height 11
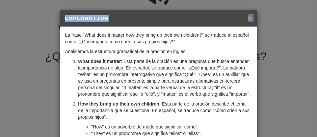
drag, startPoint x: 243, startPoint y: 19, endPoint x: 247, endPoint y: 17, distance: 4.1
click at [247, 17] on div "× Explanation" at bounding box center [158, 18] width 197 height 17
click at [248, 17] on span "×" at bounding box center [250, 18] width 4 height 8
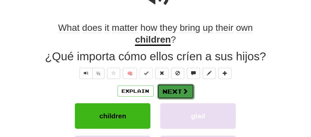
click at [178, 92] on button "Next" at bounding box center [175, 91] width 37 height 15
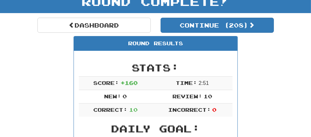
scroll to position [0, 0]
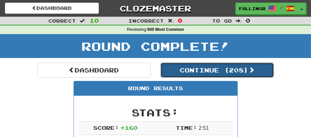
click at [210, 71] on button "Continue ( 208 )" at bounding box center [217, 70] width 113 height 15
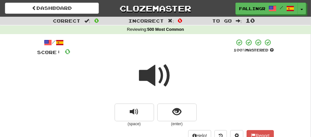
click at [155, 77] on span at bounding box center [155, 76] width 33 height 33
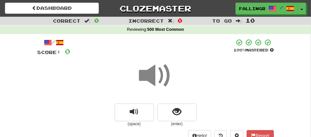
click at [155, 77] on span at bounding box center [155, 76] width 33 height 33
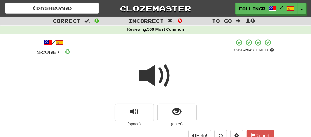
click at [152, 81] on span at bounding box center [155, 76] width 33 height 33
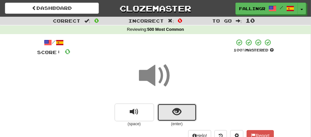
click at [167, 112] on button "show sentence" at bounding box center [176, 113] width 39 height 18
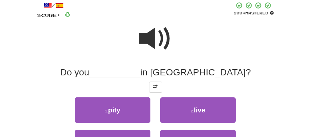
scroll to position [44, 0]
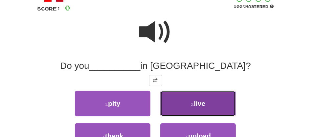
click at [182, 102] on button "2 . live" at bounding box center [198, 104] width 76 height 26
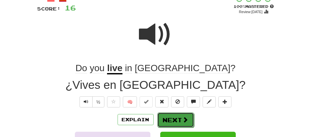
click at [167, 117] on button "Next" at bounding box center [175, 120] width 37 height 15
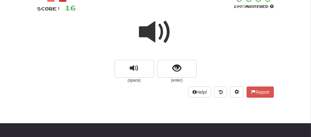
click at [145, 36] on span at bounding box center [155, 32] width 33 height 33
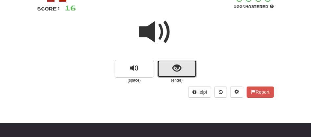
click at [170, 67] on button "show sentence" at bounding box center [176, 69] width 39 height 18
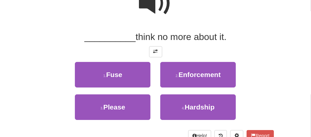
scroll to position [73, 0]
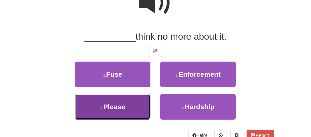
click at [129, 111] on button "3 . Please" at bounding box center [113, 107] width 76 height 26
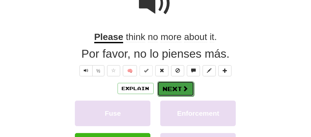
click at [176, 84] on button "Next" at bounding box center [175, 89] width 37 height 15
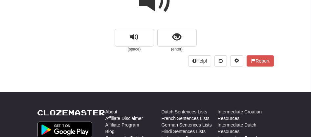
click at [158, 7] on span at bounding box center [155, 1] width 33 height 33
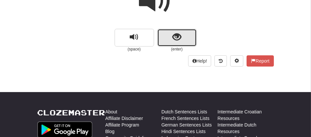
click at [165, 38] on button "show sentence" at bounding box center [176, 38] width 39 height 18
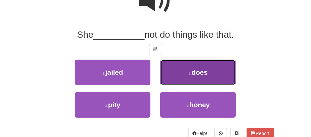
click at [195, 71] on span "does" at bounding box center [200, 73] width 16 height 8
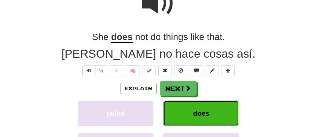
scroll to position [77, 0]
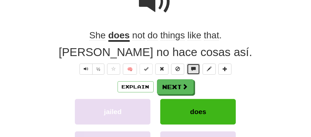
click at [195, 71] on button at bounding box center [193, 69] width 13 height 11
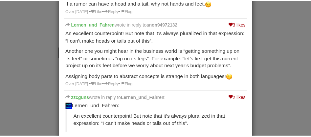
scroll to position [0, 0]
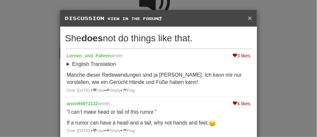
click at [248, 17] on span "×" at bounding box center [250, 18] width 4 height 8
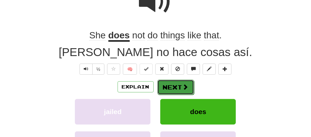
click at [174, 84] on button "Next" at bounding box center [175, 87] width 37 height 15
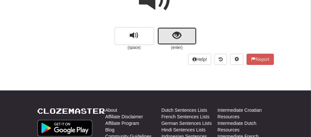
click at [172, 29] on button "show sentence" at bounding box center [176, 36] width 39 height 18
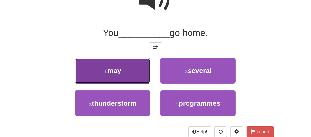
click at [121, 73] on span "may" at bounding box center [114, 71] width 14 height 8
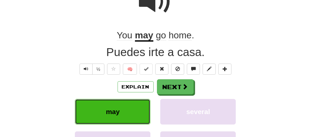
scroll to position [79, 0]
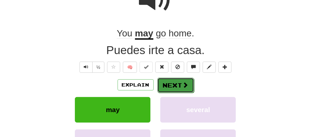
click at [167, 81] on button "Next" at bounding box center [175, 85] width 37 height 15
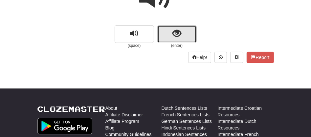
click at [189, 37] on button "show sentence" at bounding box center [176, 34] width 39 height 18
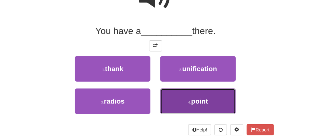
click at [203, 100] on span "point" at bounding box center [199, 102] width 17 height 8
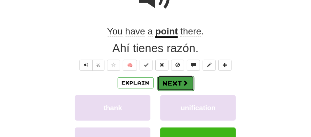
click at [169, 85] on button "Next" at bounding box center [175, 83] width 37 height 15
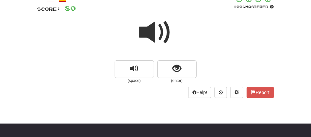
scroll to position [36, 0]
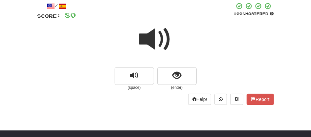
click at [154, 38] on span at bounding box center [155, 39] width 33 height 33
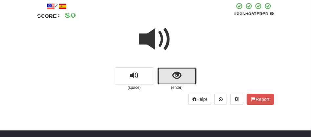
click at [161, 78] on button "show sentence" at bounding box center [176, 76] width 39 height 18
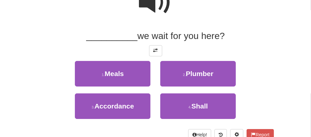
scroll to position [81, 0]
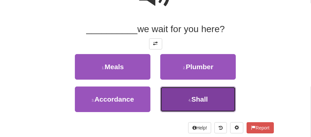
click at [199, 102] on span "Shall" at bounding box center [200, 100] width 16 height 8
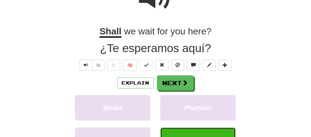
scroll to position [83, 0]
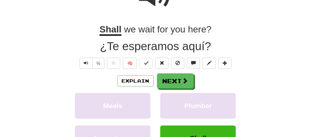
click at [111, 31] on u "Shall" at bounding box center [111, 30] width 22 height 12
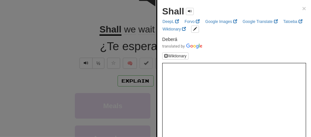
click at [69, 32] on div at bounding box center [155, 68] width 311 height 137
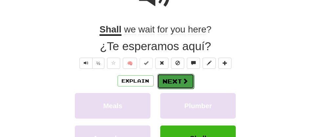
click at [170, 80] on button "Next" at bounding box center [175, 81] width 37 height 15
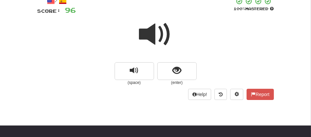
scroll to position [38, 0]
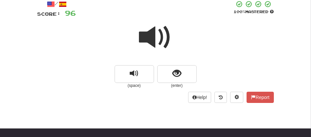
click at [151, 41] on span at bounding box center [155, 37] width 33 height 33
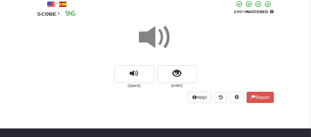
click at [151, 41] on span at bounding box center [155, 37] width 33 height 33
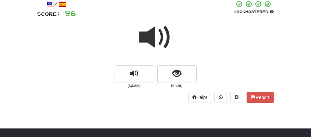
click at [151, 41] on span at bounding box center [155, 37] width 33 height 33
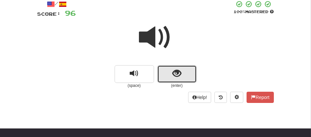
click at [170, 75] on button "show sentence" at bounding box center [176, 74] width 39 height 18
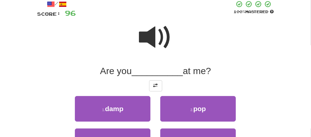
scroll to position [158, 0]
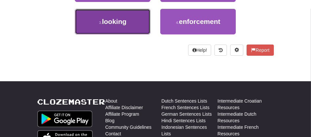
click at [129, 33] on button "3 . looking" at bounding box center [113, 22] width 76 height 26
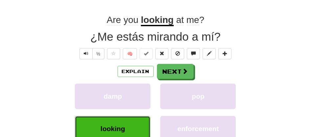
scroll to position [87, 0]
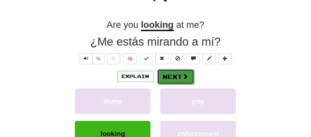
click at [176, 79] on button "Next" at bounding box center [175, 76] width 37 height 15
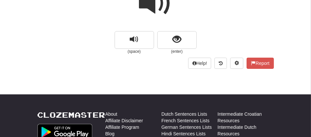
scroll to position [58, 0]
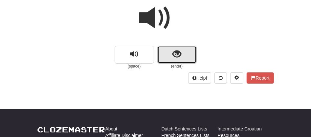
click at [171, 52] on button "show sentence" at bounding box center [176, 55] width 39 height 18
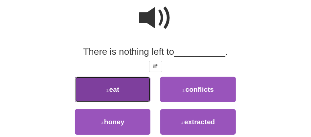
click at [123, 93] on button "1 . eat" at bounding box center [113, 90] width 76 height 26
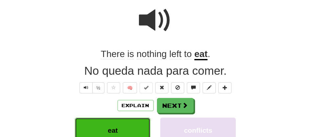
scroll to position [60, 0]
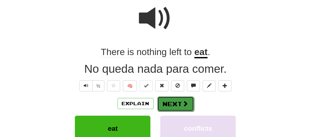
click at [162, 107] on button "Next" at bounding box center [175, 104] width 37 height 15
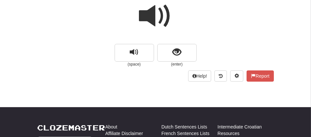
click at [151, 11] on span at bounding box center [155, 16] width 33 height 33
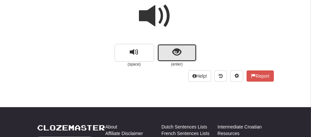
click at [166, 62] on button "show sentence" at bounding box center [176, 53] width 39 height 18
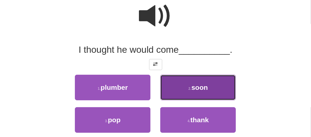
click at [197, 93] on button "2 . soon" at bounding box center [198, 88] width 76 height 26
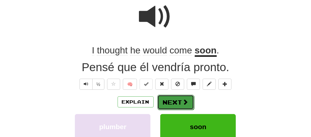
click at [167, 99] on button "Next" at bounding box center [175, 102] width 37 height 15
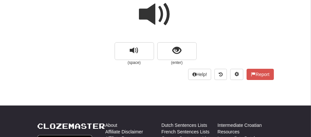
click at [150, 18] on span at bounding box center [155, 14] width 33 height 33
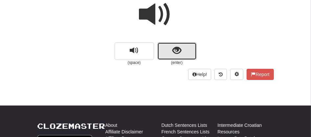
click at [163, 50] on button "show sentence" at bounding box center [176, 51] width 39 height 18
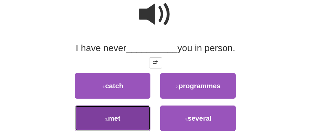
click at [118, 123] on button "3 . met" at bounding box center [113, 119] width 76 height 26
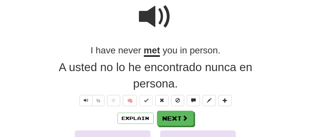
scroll to position [63, 0]
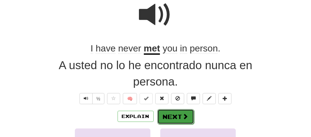
click at [164, 112] on button "Next" at bounding box center [175, 116] width 37 height 15
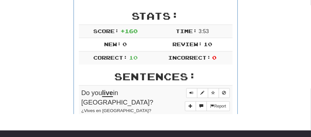
scroll to position [92, 0]
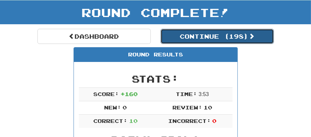
click at [188, 36] on button "Continue ( 198 )" at bounding box center [217, 36] width 113 height 15
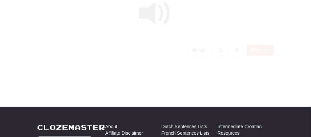
scroll to position [34, 0]
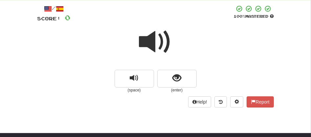
click at [147, 44] on span at bounding box center [155, 42] width 33 height 33
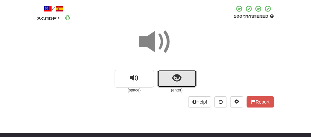
click at [166, 81] on button "show sentence" at bounding box center [176, 79] width 39 height 18
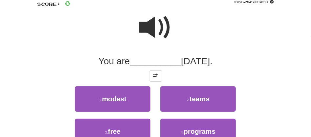
scroll to position [63, 0]
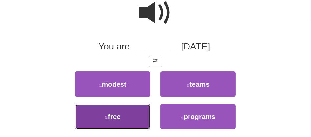
click at [114, 129] on button "3 . free" at bounding box center [113, 117] width 76 height 26
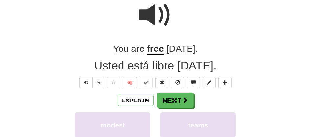
scroll to position [65, 0]
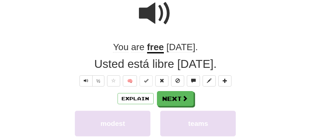
click at [173, 107] on div "Explain Next modest teams free programs Learn more: modest teams free programs" at bounding box center [155, 138] width 237 height 95
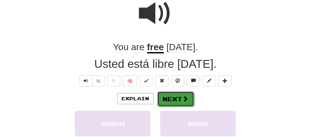
click at [174, 96] on button "Next" at bounding box center [175, 99] width 37 height 15
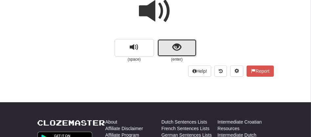
click at [170, 50] on button "show sentence" at bounding box center [176, 48] width 39 height 18
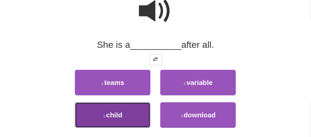
click at [144, 119] on button "3 . child" at bounding box center [113, 116] width 76 height 26
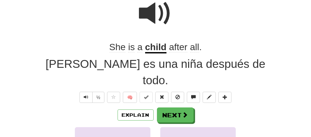
scroll to position [67, 0]
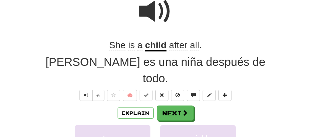
click at [177, 41] on span "after" at bounding box center [178, 45] width 18 height 11
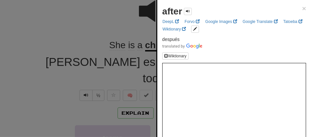
click at [108, 33] on div at bounding box center [155, 68] width 311 height 137
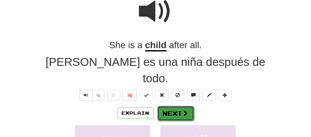
click at [168, 106] on button "Next" at bounding box center [175, 113] width 37 height 15
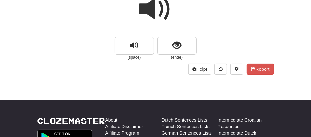
click at [154, 14] on span at bounding box center [155, 9] width 33 height 33
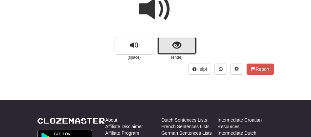
click at [162, 43] on button "show sentence" at bounding box center [176, 46] width 39 height 18
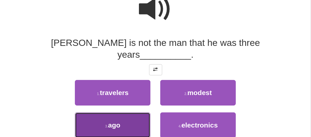
click at [118, 122] on span "ago" at bounding box center [114, 126] width 12 height 8
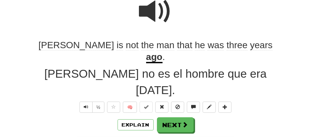
scroll to position [69, 0]
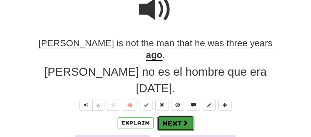
click at [166, 116] on button "Next" at bounding box center [175, 123] width 37 height 15
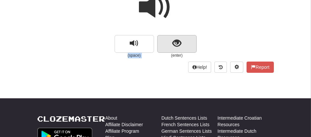
drag, startPoint x: 149, startPoint y: 14, endPoint x: 169, endPoint y: 45, distance: 37.5
click at [169, 45] on div "(space) (enter)" at bounding box center [155, 23] width 237 height 70
click at [169, 45] on button "show sentence" at bounding box center [176, 44] width 39 height 18
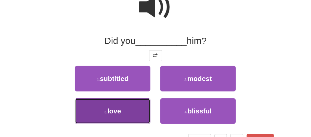
click at [130, 108] on button "3 . love" at bounding box center [113, 112] width 76 height 26
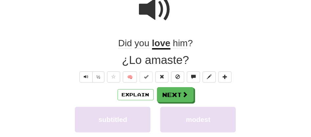
scroll to position [70, 0]
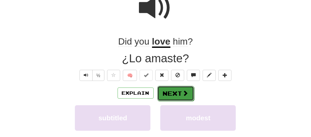
click at [169, 92] on button "Next" at bounding box center [175, 93] width 37 height 15
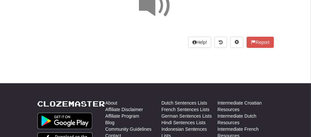
click at [156, 12] on span at bounding box center [155, 5] width 33 height 33
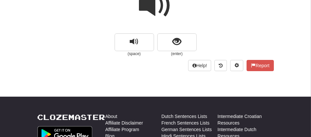
click at [156, 12] on span at bounding box center [155, 5] width 33 height 33
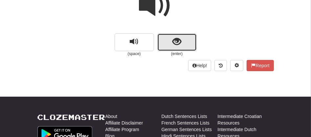
click at [163, 38] on button "show sentence" at bounding box center [176, 43] width 39 height 18
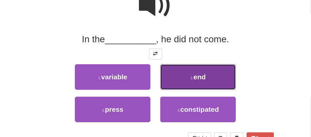
click at [173, 86] on button "2 . end" at bounding box center [198, 77] width 76 height 26
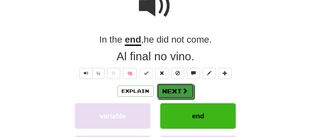
click at [173, 86] on button "Next" at bounding box center [175, 91] width 37 height 15
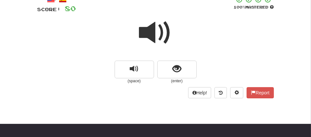
scroll to position [14, 0]
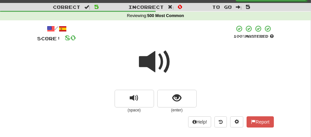
click at [145, 61] on span at bounding box center [155, 62] width 33 height 33
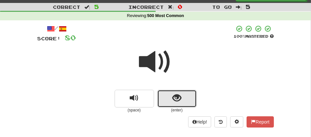
click at [165, 96] on button "show sentence" at bounding box center [176, 99] width 39 height 18
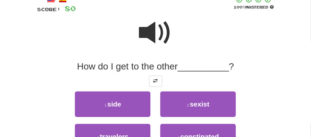
scroll to position [48, 0]
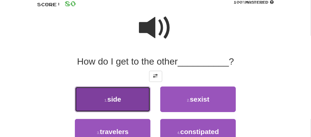
click at [119, 98] on span "side" at bounding box center [114, 100] width 14 height 8
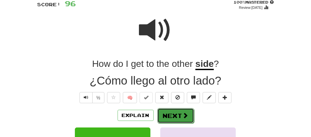
click at [170, 116] on button "Next" at bounding box center [175, 115] width 37 height 15
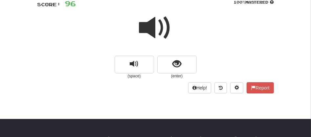
click at [145, 23] on span at bounding box center [155, 28] width 33 height 33
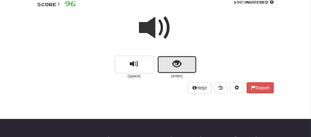
click at [163, 62] on button "show sentence" at bounding box center [176, 65] width 39 height 18
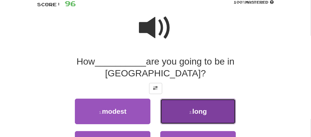
click at [191, 111] on small "2 ." at bounding box center [191, 113] width 3 height 4
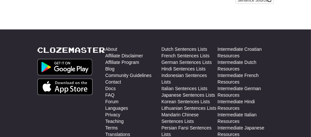
scroll to position [168, 0]
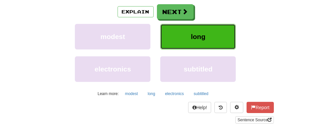
click at [203, 24] on button "long" at bounding box center [198, 37] width 76 height 26
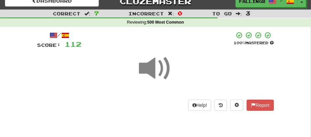
scroll to position [0, 0]
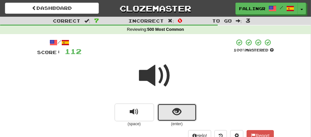
click at [174, 111] on span "show sentence" at bounding box center [177, 112] width 9 height 9
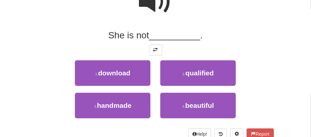
scroll to position [83, 0]
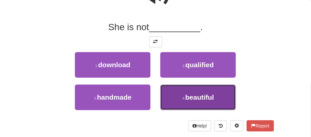
click at [212, 97] on span "beautiful" at bounding box center [199, 98] width 29 height 8
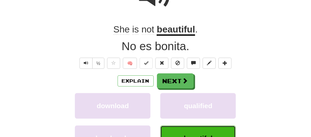
scroll to position [84, 0]
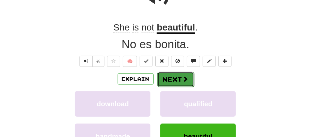
click at [170, 80] on button "Next" at bounding box center [175, 79] width 37 height 15
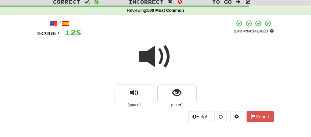
scroll to position [16, 0]
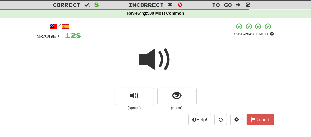
click at [152, 63] on span at bounding box center [155, 59] width 33 height 33
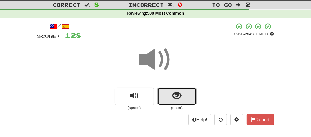
click at [171, 98] on button "show sentence" at bounding box center [176, 97] width 39 height 18
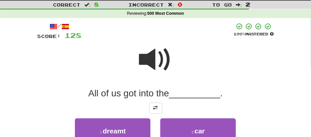
click at [149, 63] on span at bounding box center [155, 59] width 33 height 33
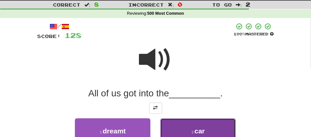
click at [209, 129] on button "2 . car" at bounding box center [198, 132] width 76 height 26
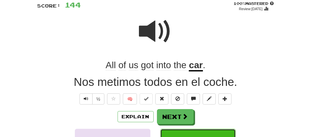
scroll to position [60, 0]
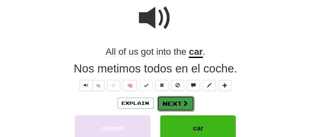
click at [170, 107] on button "Next" at bounding box center [175, 103] width 37 height 15
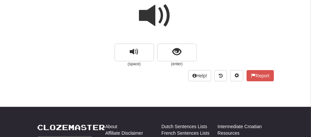
click at [148, 11] on span at bounding box center [155, 15] width 33 height 33
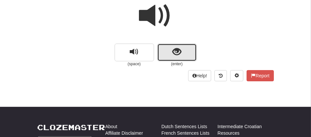
click at [165, 46] on button "show sentence" at bounding box center [176, 53] width 39 height 18
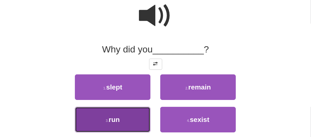
click at [121, 113] on button "3 . run" at bounding box center [113, 120] width 76 height 26
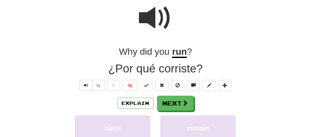
scroll to position [62, 0]
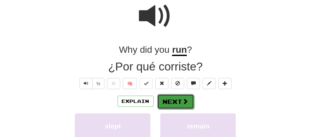
click at [172, 102] on button "Next" at bounding box center [175, 101] width 37 height 15
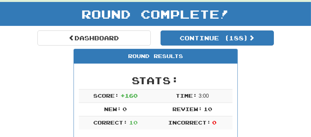
scroll to position [0, 0]
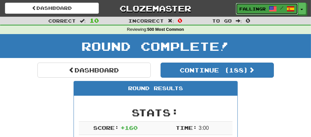
click at [258, 5] on link "FallingRain5043 /" at bounding box center [267, 9] width 62 height 12
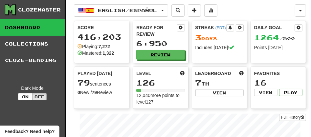
click at [166, 49] on div "Ready for Review 6,950 Review" at bounding box center [160, 42] width 55 height 42
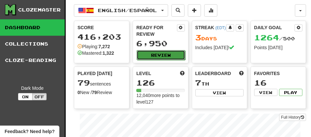
click at [165, 54] on button "Review" at bounding box center [161, 55] width 48 height 10
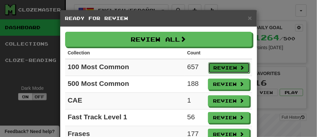
click at [221, 69] on button "Review" at bounding box center [228, 67] width 41 height 11
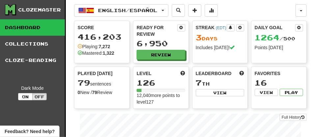
select select "**"
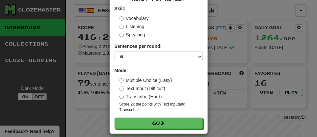
scroll to position [48, 0]
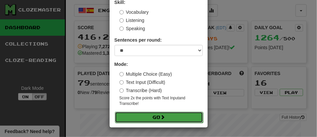
click at [140, 114] on button "Go" at bounding box center [159, 117] width 88 height 11
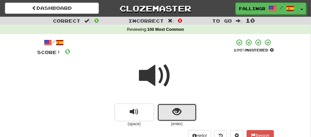
click at [167, 117] on button "show sentence" at bounding box center [176, 113] width 39 height 18
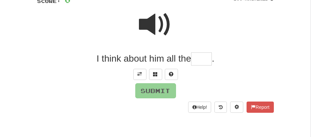
scroll to position [58, 0]
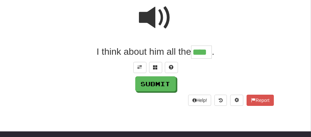
type input "****"
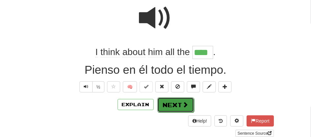
click at [172, 101] on button "Next" at bounding box center [175, 105] width 37 height 15
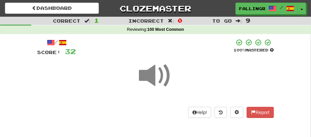
click at [160, 73] on span at bounding box center [155, 76] width 33 height 33
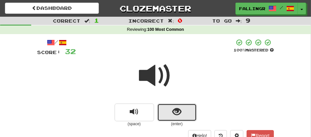
click at [171, 114] on button "show sentence" at bounding box center [176, 113] width 39 height 18
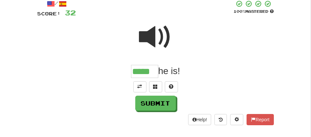
scroll to position [48, 0]
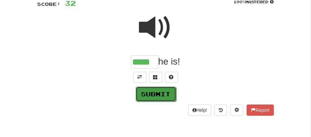
click at [154, 92] on button "Submit" at bounding box center [156, 94] width 41 height 15
type input "*****"
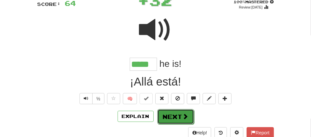
click at [168, 113] on button "Next" at bounding box center [175, 116] width 37 height 15
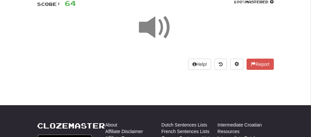
click at [151, 33] on span at bounding box center [155, 27] width 33 height 33
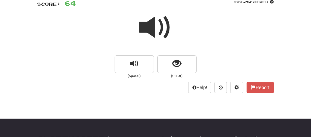
click at [151, 33] on span at bounding box center [155, 27] width 33 height 33
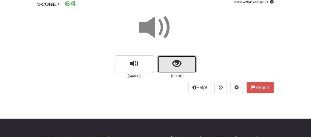
click at [171, 66] on button "show sentence" at bounding box center [176, 65] width 39 height 18
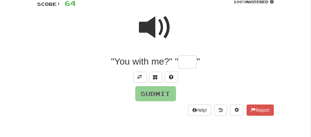
click at [186, 61] on input "text" at bounding box center [188, 62] width 18 height 13
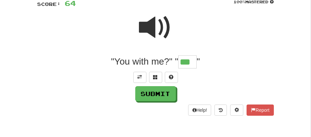
type input "***"
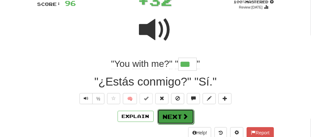
click at [168, 118] on button "Next" at bounding box center [175, 116] width 37 height 15
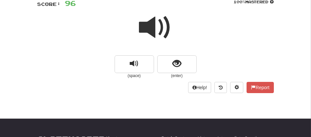
click at [154, 26] on span at bounding box center [155, 27] width 33 height 33
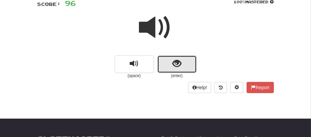
click at [164, 65] on button "show sentence" at bounding box center [176, 65] width 39 height 18
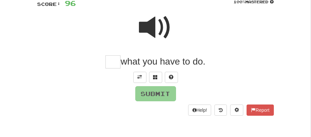
click at [156, 30] on span at bounding box center [155, 27] width 33 height 33
click at [115, 60] on input "text" at bounding box center [113, 62] width 15 height 13
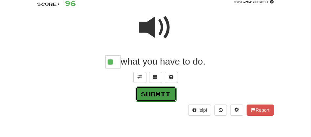
click at [154, 93] on button "Submit" at bounding box center [156, 94] width 41 height 15
type input "**"
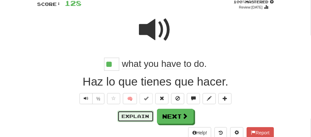
click at [129, 117] on button "Explain" at bounding box center [136, 116] width 36 height 11
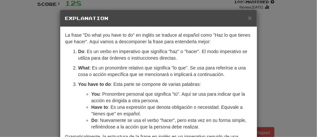
click at [53, 49] on div "× Explanation La frase "Do what you have to do" en inglés se traduce al español…" at bounding box center [158, 68] width 317 height 137
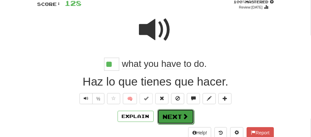
click at [172, 117] on button "Next" at bounding box center [175, 116] width 37 height 15
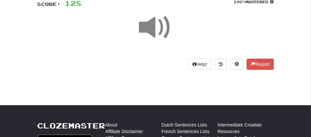
click at [149, 25] on span at bounding box center [155, 27] width 33 height 33
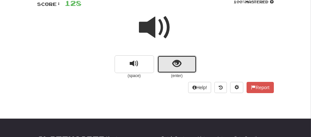
click at [162, 61] on button "show sentence" at bounding box center [176, 65] width 39 height 18
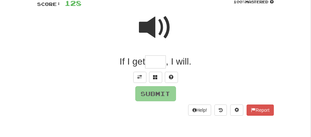
click at [156, 65] on input "text" at bounding box center [155, 62] width 21 height 13
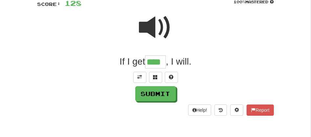
type input "****"
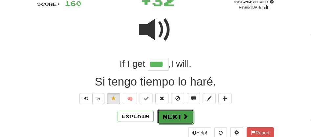
click at [163, 114] on button "Next" at bounding box center [175, 116] width 37 height 15
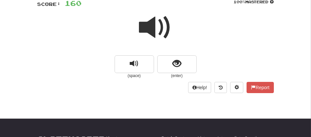
click at [158, 34] on span at bounding box center [155, 27] width 33 height 33
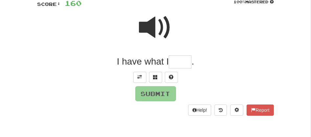
click at [157, 27] on span at bounding box center [155, 27] width 33 height 33
click at [176, 63] on input "text" at bounding box center [180, 62] width 23 height 13
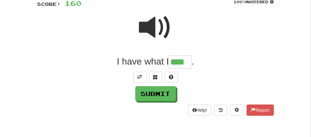
type input "****"
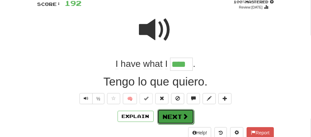
click at [172, 115] on button "Next" at bounding box center [175, 116] width 37 height 15
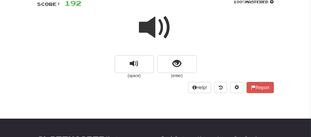
click at [150, 20] on span at bounding box center [155, 27] width 33 height 33
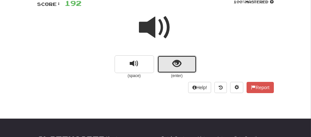
click at [170, 60] on button "show sentence" at bounding box center [176, 65] width 39 height 18
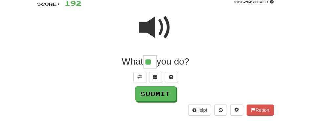
type input "**"
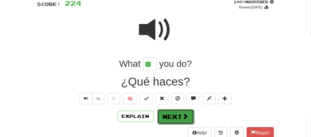
click at [170, 115] on button "Next" at bounding box center [175, 116] width 37 height 15
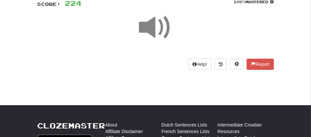
click at [155, 27] on span at bounding box center [155, 27] width 33 height 33
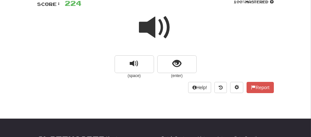
click at [155, 27] on span at bounding box center [155, 27] width 33 height 33
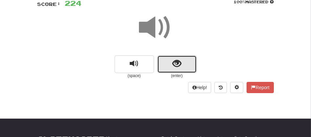
click at [169, 64] on button "show sentence" at bounding box center [176, 65] width 39 height 18
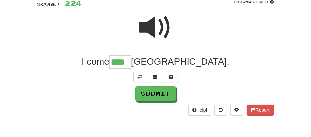
type input "****"
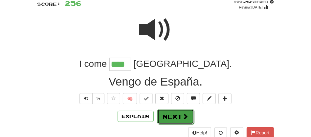
click at [176, 122] on button "Next" at bounding box center [175, 116] width 37 height 15
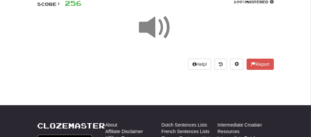
click at [153, 22] on span at bounding box center [155, 27] width 33 height 33
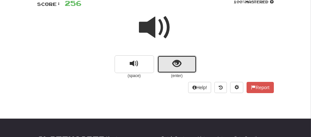
click at [167, 64] on button "show sentence" at bounding box center [176, 65] width 39 height 18
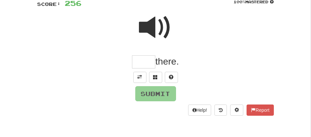
click at [137, 61] on input "text" at bounding box center [143, 62] width 23 height 13
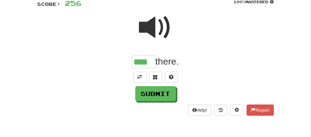
type input "****"
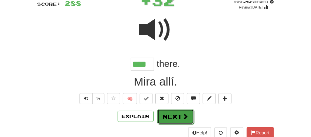
click at [161, 111] on button "Next" at bounding box center [175, 116] width 37 height 15
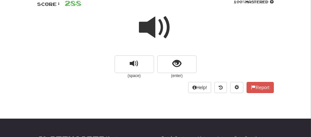
click at [154, 29] on span at bounding box center [155, 27] width 33 height 33
click at [157, 30] on span at bounding box center [155, 27] width 33 height 33
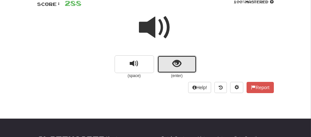
click at [166, 62] on button "show sentence" at bounding box center [176, 65] width 39 height 18
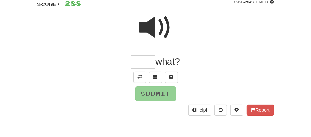
click at [133, 61] on input "text" at bounding box center [143, 62] width 24 height 13
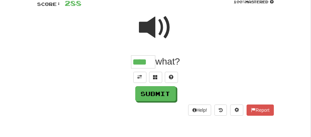
type input "****"
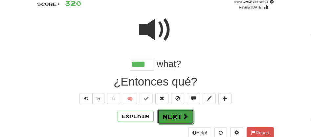
click at [165, 117] on button "Next" at bounding box center [175, 116] width 37 height 15
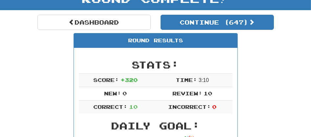
scroll to position [33, 0]
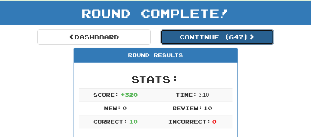
click at [195, 34] on button "Continue ( 647 )" at bounding box center [217, 37] width 113 height 15
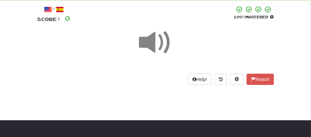
click at [164, 40] on span at bounding box center [155, 42] width 33 height 33
